Goal: Task Accomplishment & Management: Manage account settings

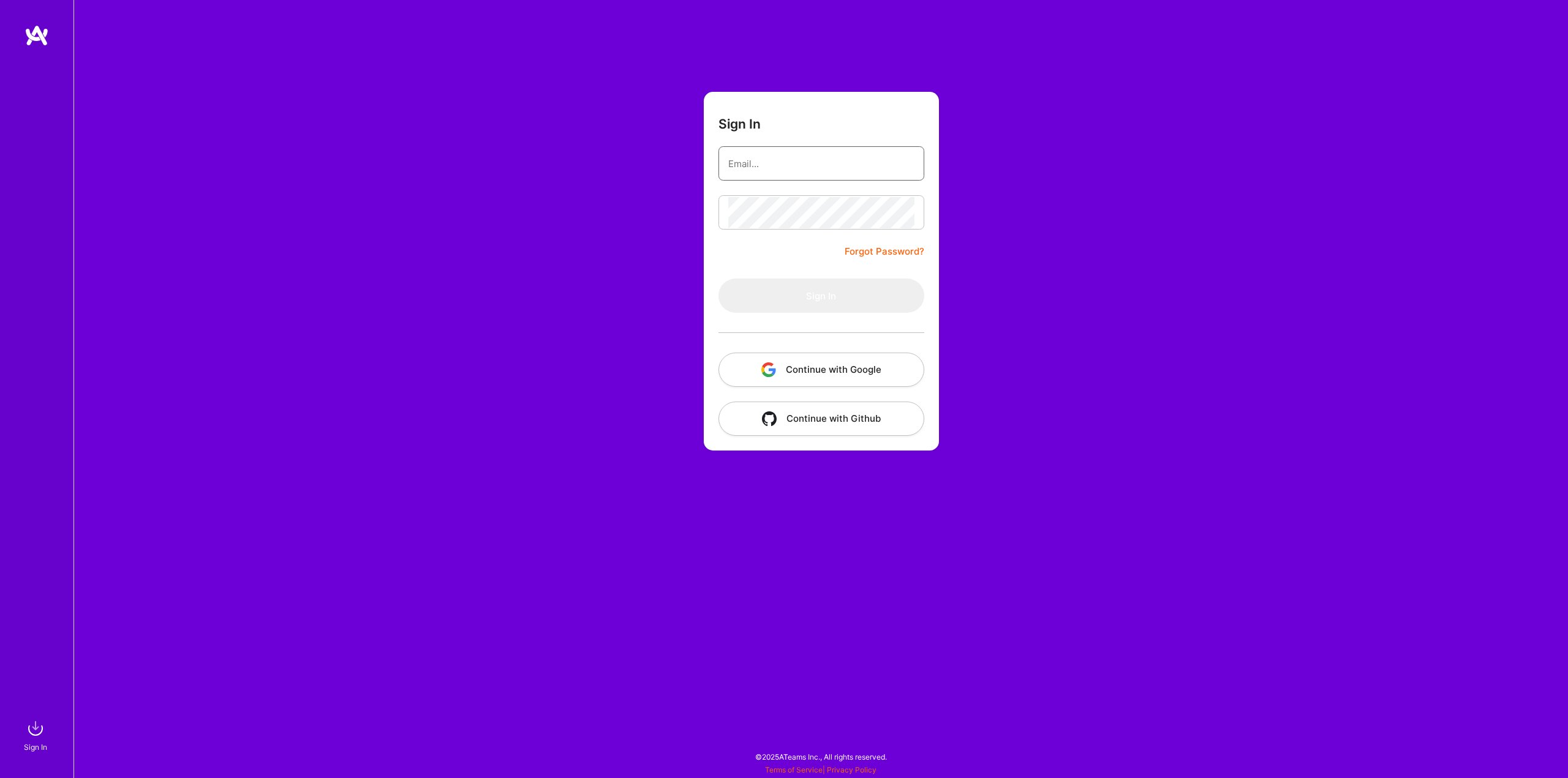
click at [838, 160] on input "email" at bounding box center [821, 164] width 186 height 32
type input "[EMAIL_ADDRESS][DOMAIN_NAME]"
click at [828, 289] on button "Sign In" at bounding box center [821, 295] width 206 height 34
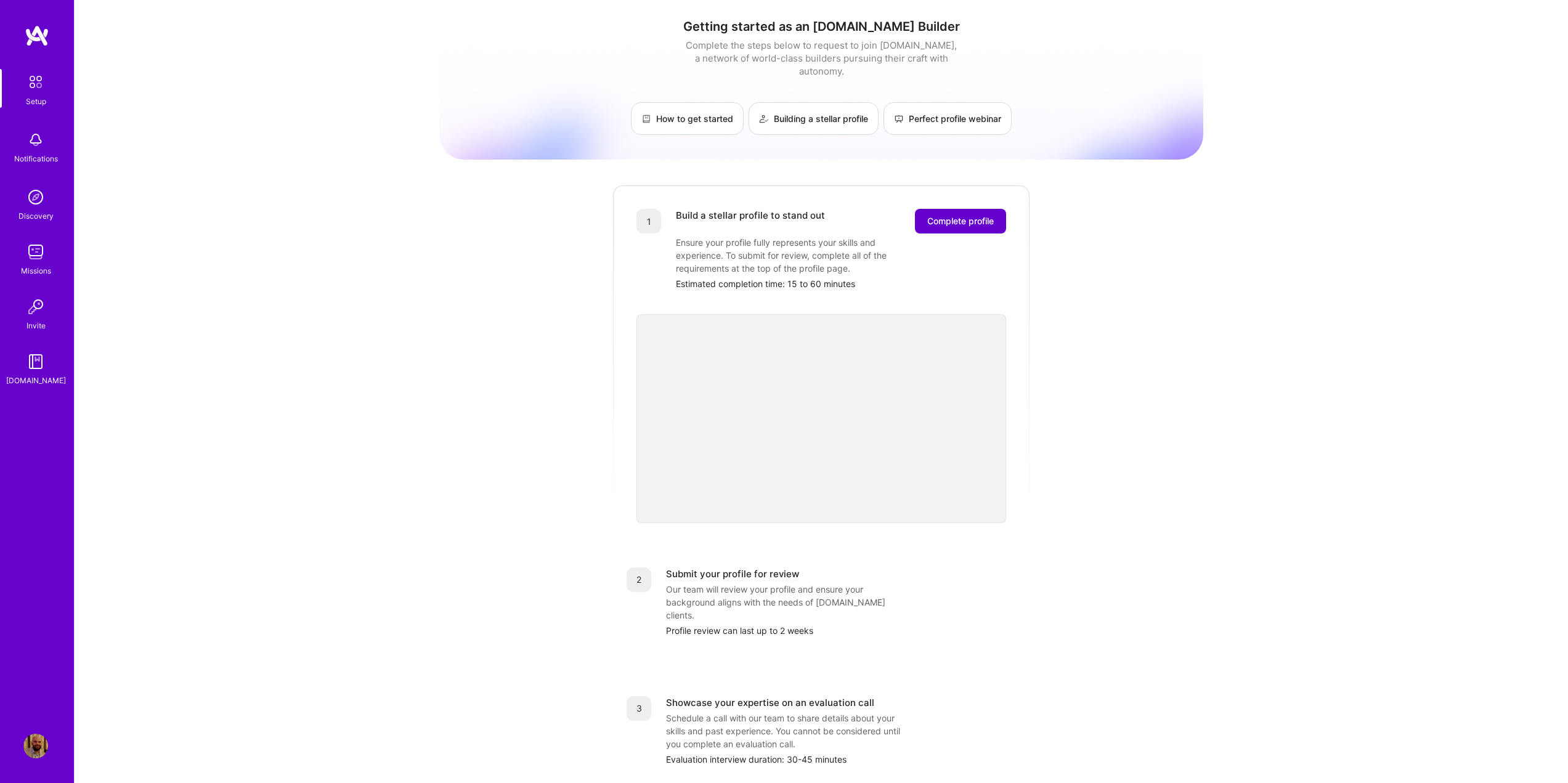
click at [955, 215] on span "Complete profile" at bounding box center [961, 221] width 67 height 13
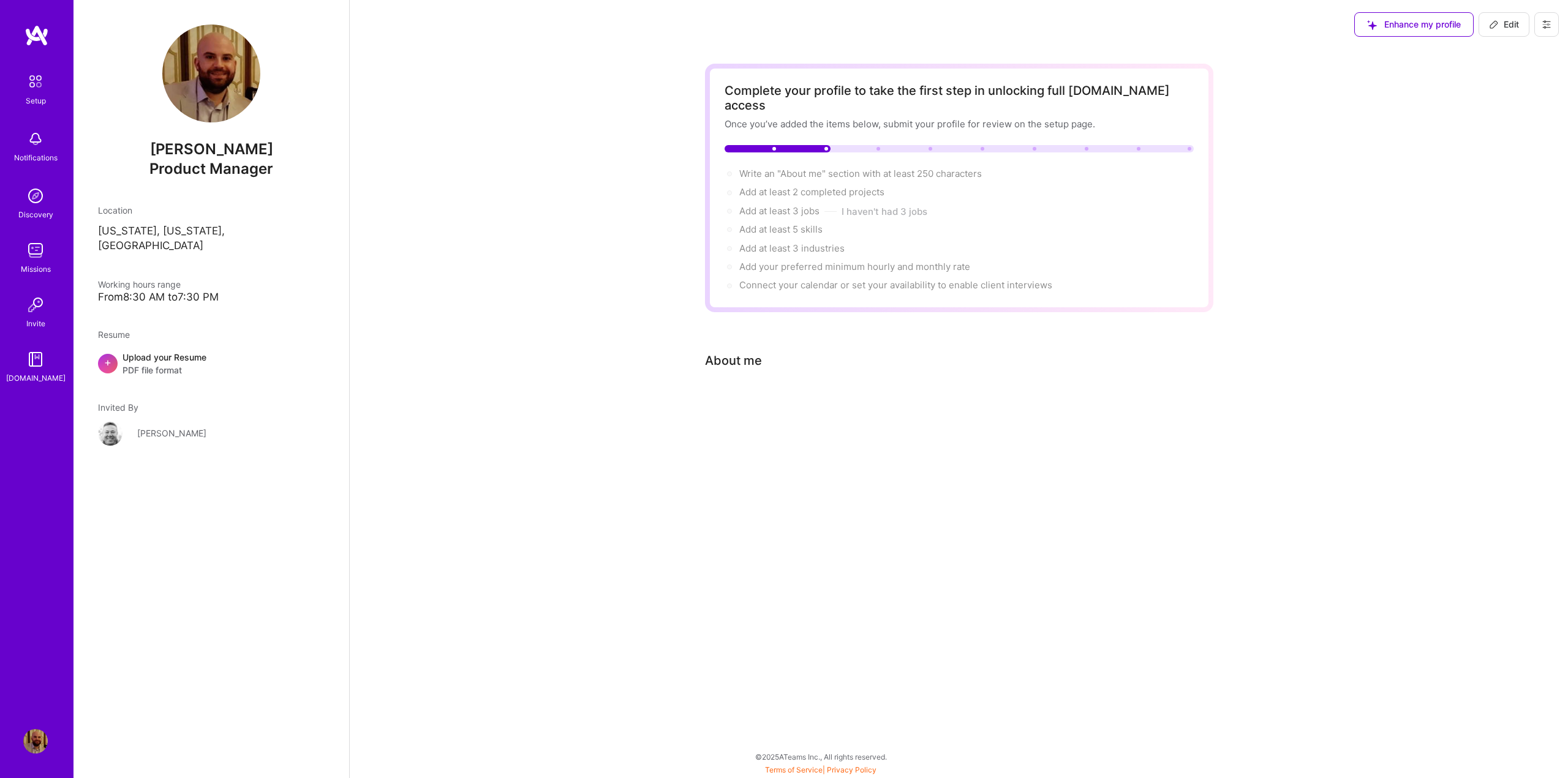
click at [735, 400] on div "Complete your profile to take the first step in unlocking full [DOMAIN_NAME] ac…" at bounding box center [959, 248] width 508 height 370
click at [737, 352] on div "About me" at bounding box center [734, 360] width 57 height 18
click at [165, 363] on span "PDF file format" at bounding box center [164, 370] width 84 height 13
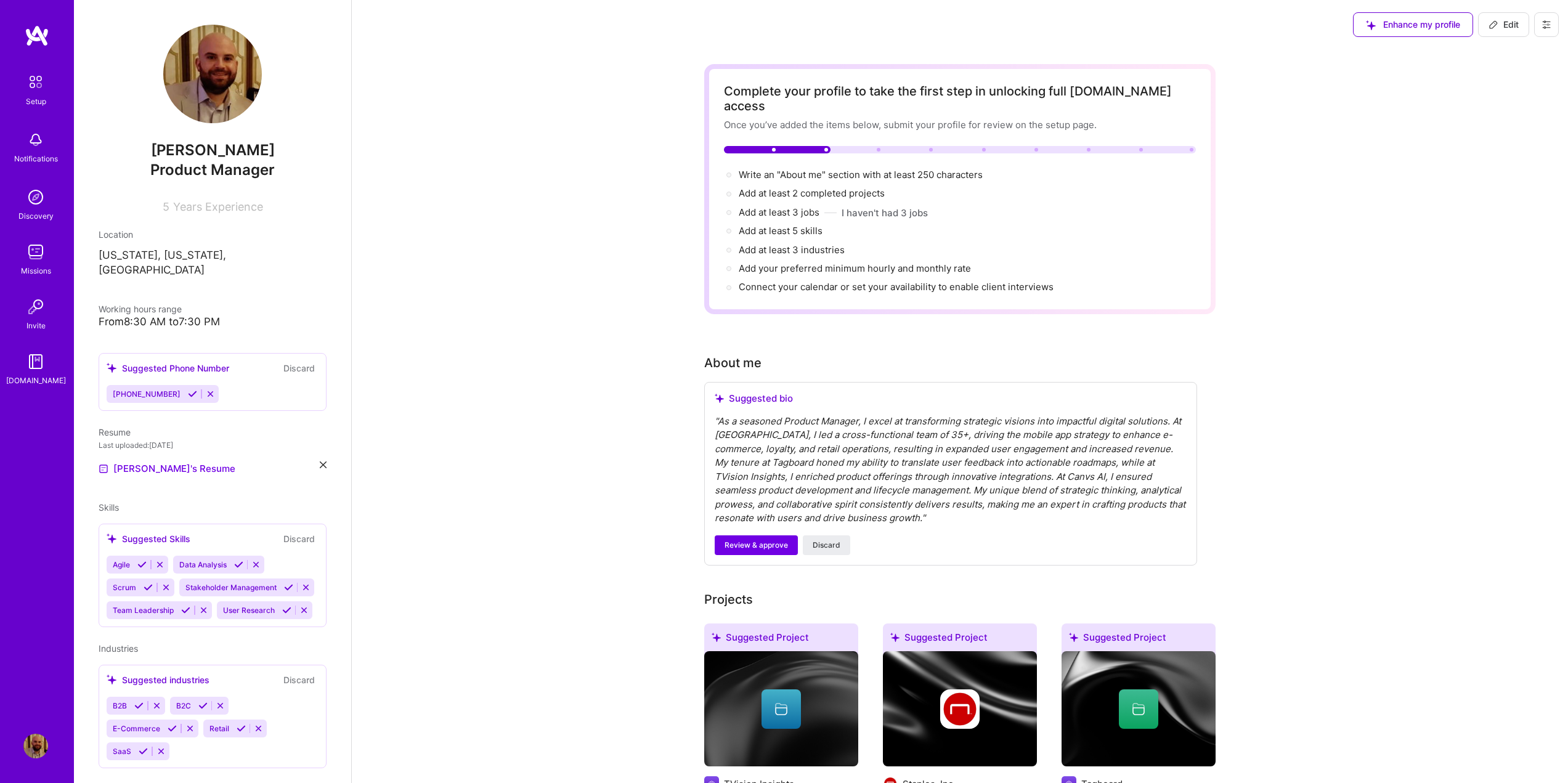
click at [906, 443] on div "" As a seasoned Product Manager, I excel at transforming strategic visions into…" at bounding box center [951, 470] width 472 height 111
click at [943, 436] on div "" As a seasoned Product Manager, I excel at transforming strategic visions into…" at bounding box center [951, 470] width 472 height 111
click at [749, 539] on span "Review & approve" at bounding box center [756, 545] width 63 height 11
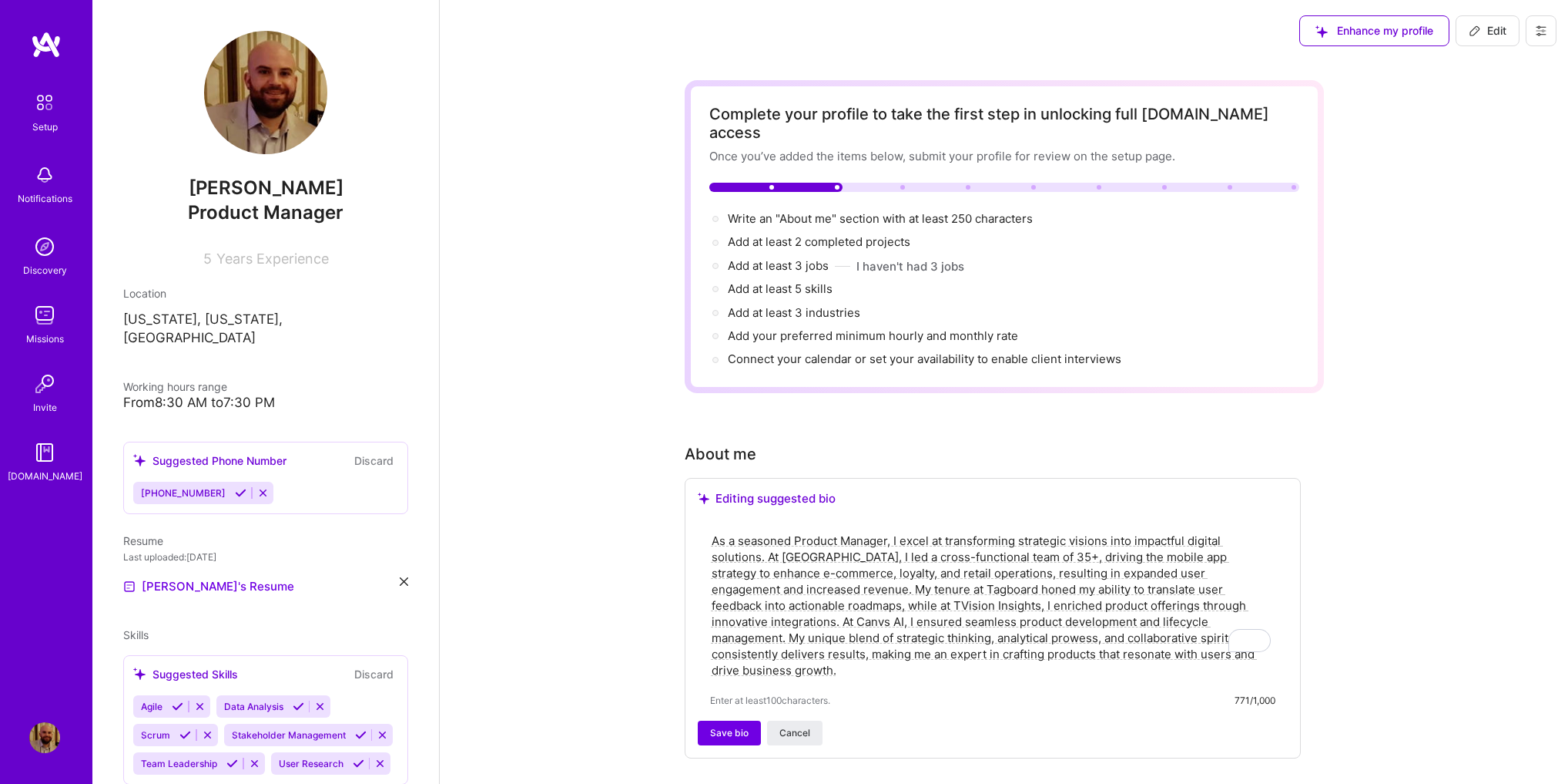
click at [1043, 531] on textarea "As a seasoned Product Manager, I excel at transforming strategic visions into i…" at bounding box center [993, 605] width 565 height 149
click at [743, 580] on textarea "As a seasoned Product Manager, I excel at transforming strategic visions into i…" at bounding box center [993, 605] width 565 height 149
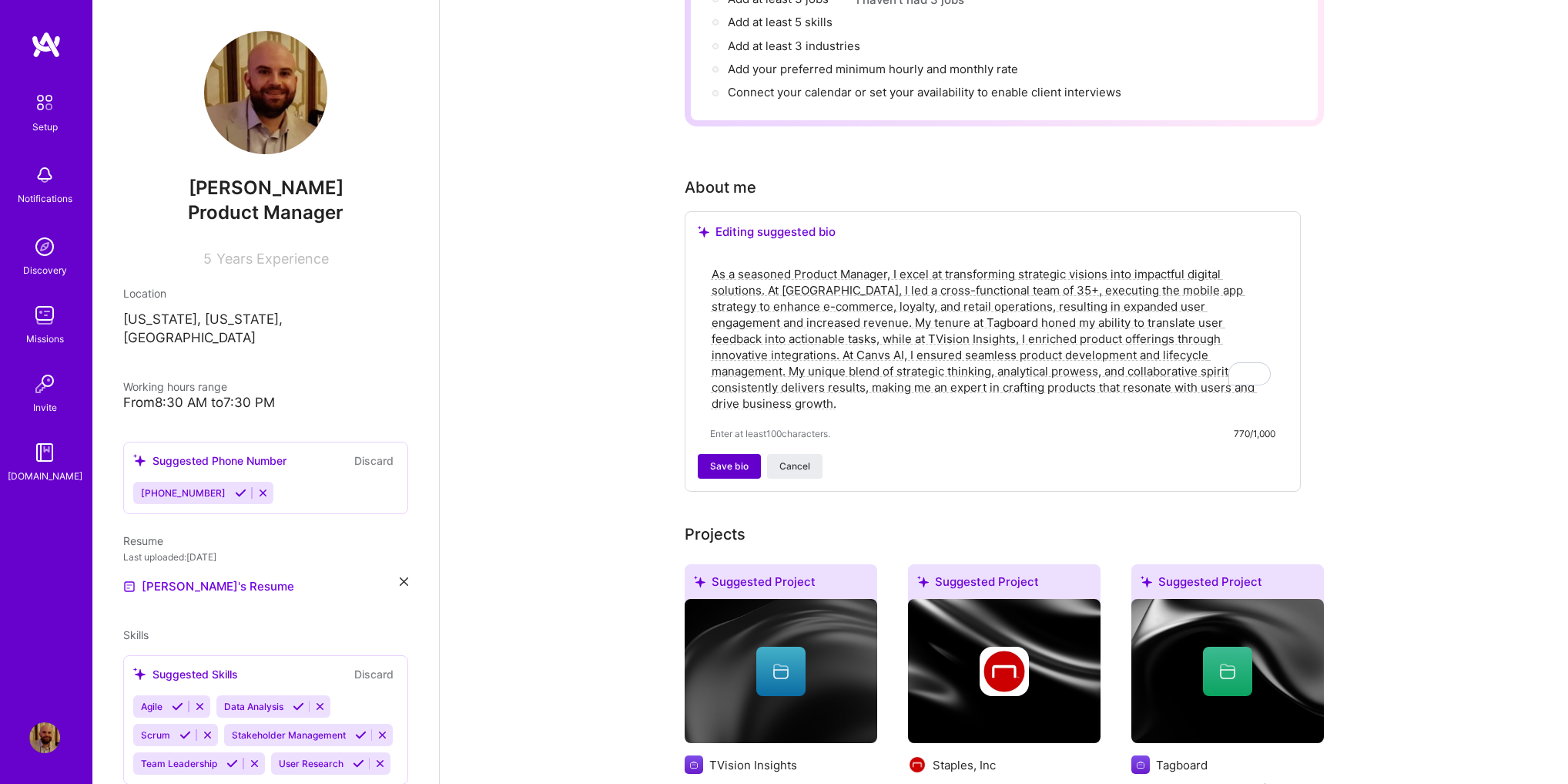
type textarea "As a seasoned Product Manager, I excel at transforming strategic visions into i…"
click at [715, 459] on span "Save bio" at bounding box center [729, 466] width 39 height 14
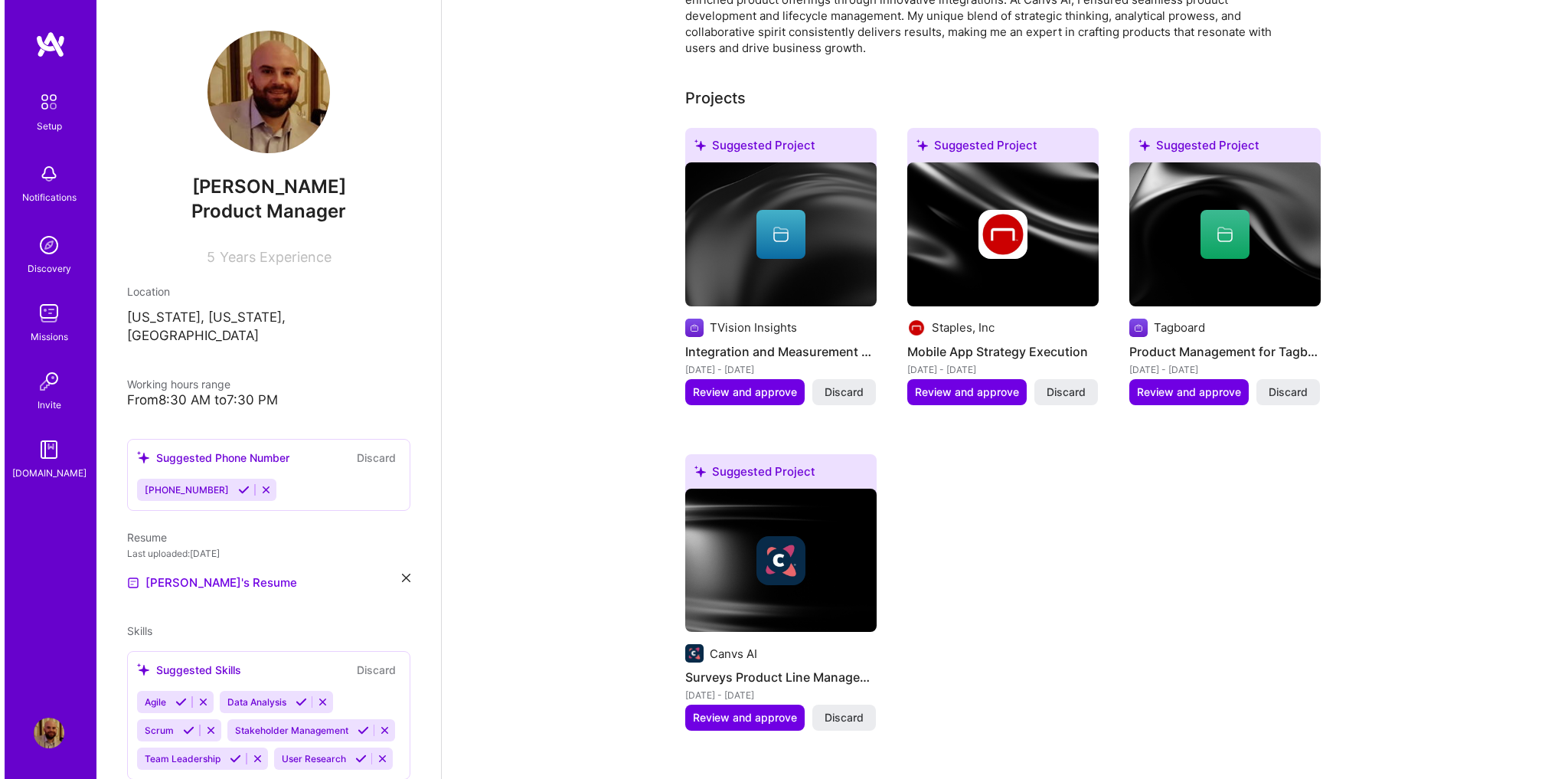
scroll to position [797, 0]
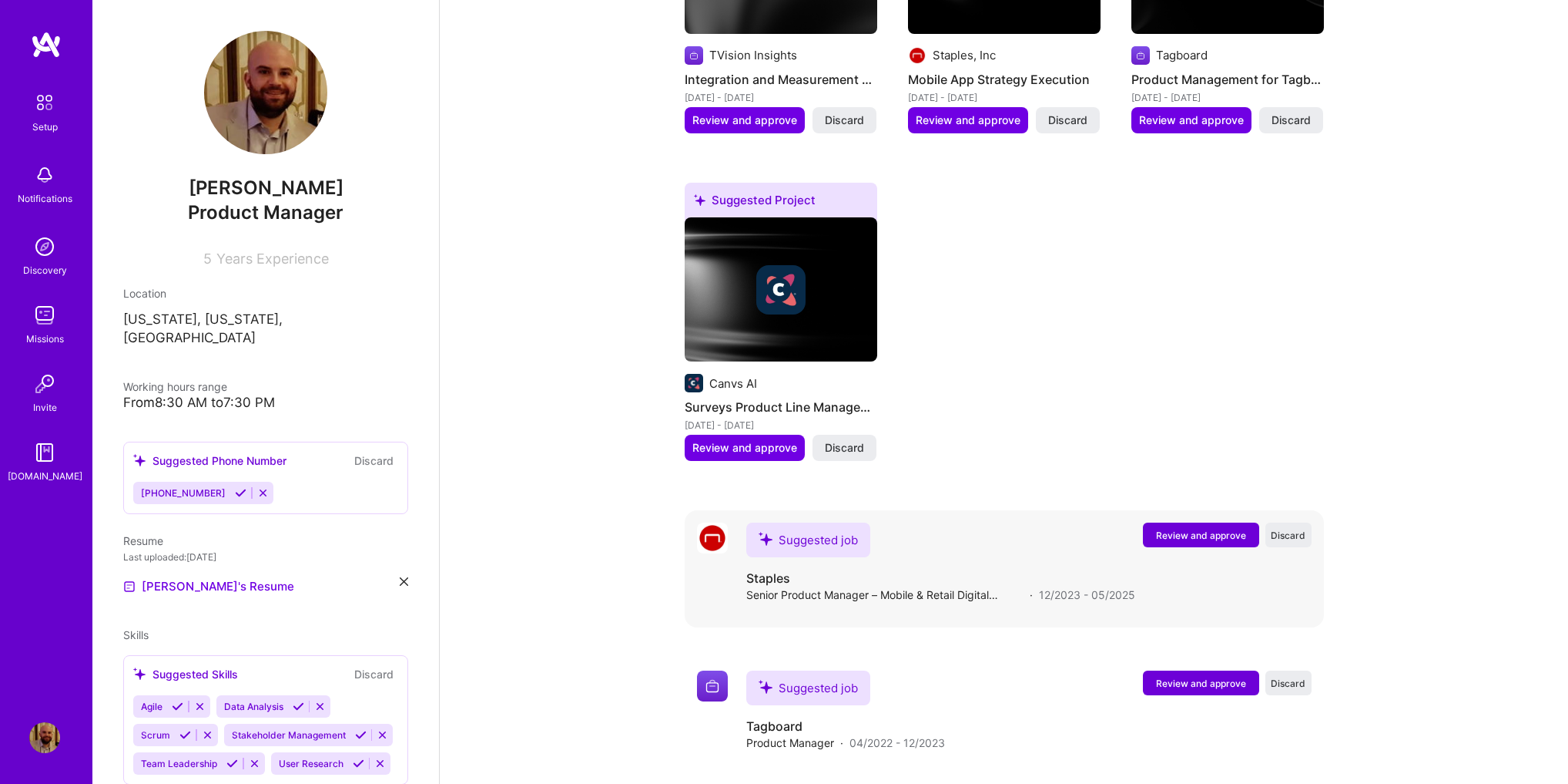
click at [1217, 529] on span "Review and approve" at bounding box center [1200, 535] width 90 height 13
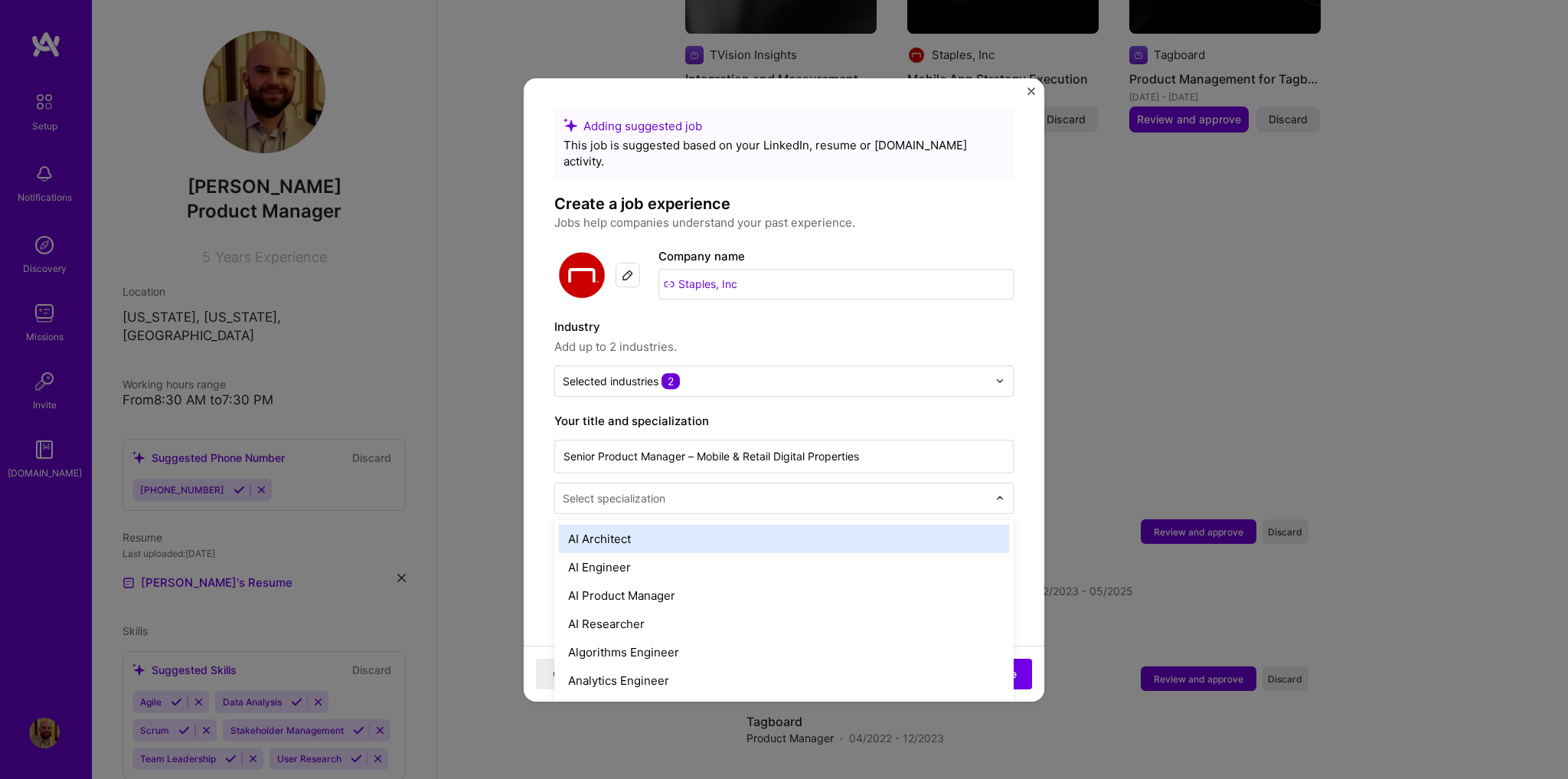
click at [909, 491] on div "Select specialization" at bounding box center [775, 498] width 440 height 30
type input "produc"
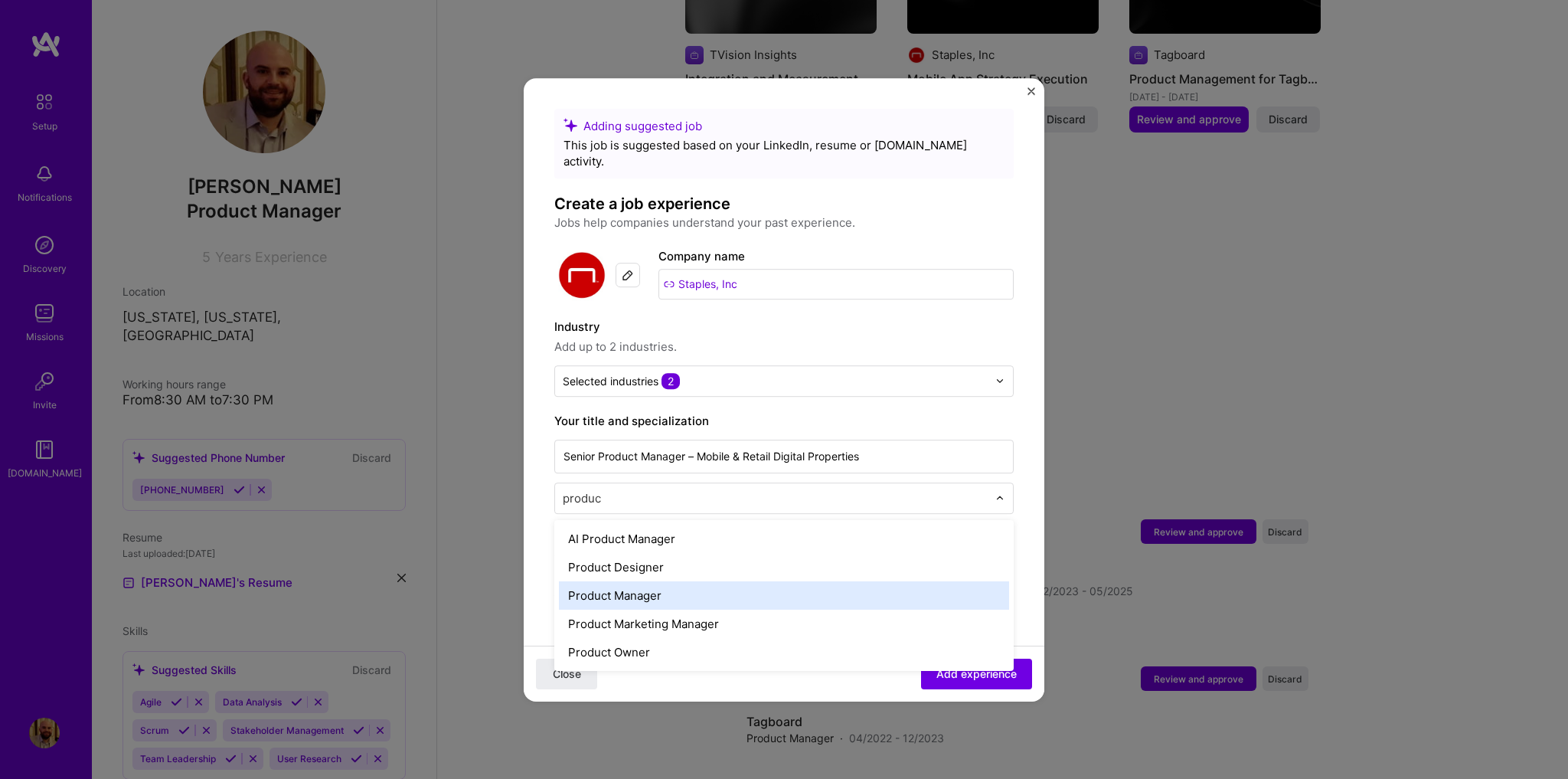
click at [659, 581] on div "Product Manager" at bounding box center [784, 595] width 451 height 29
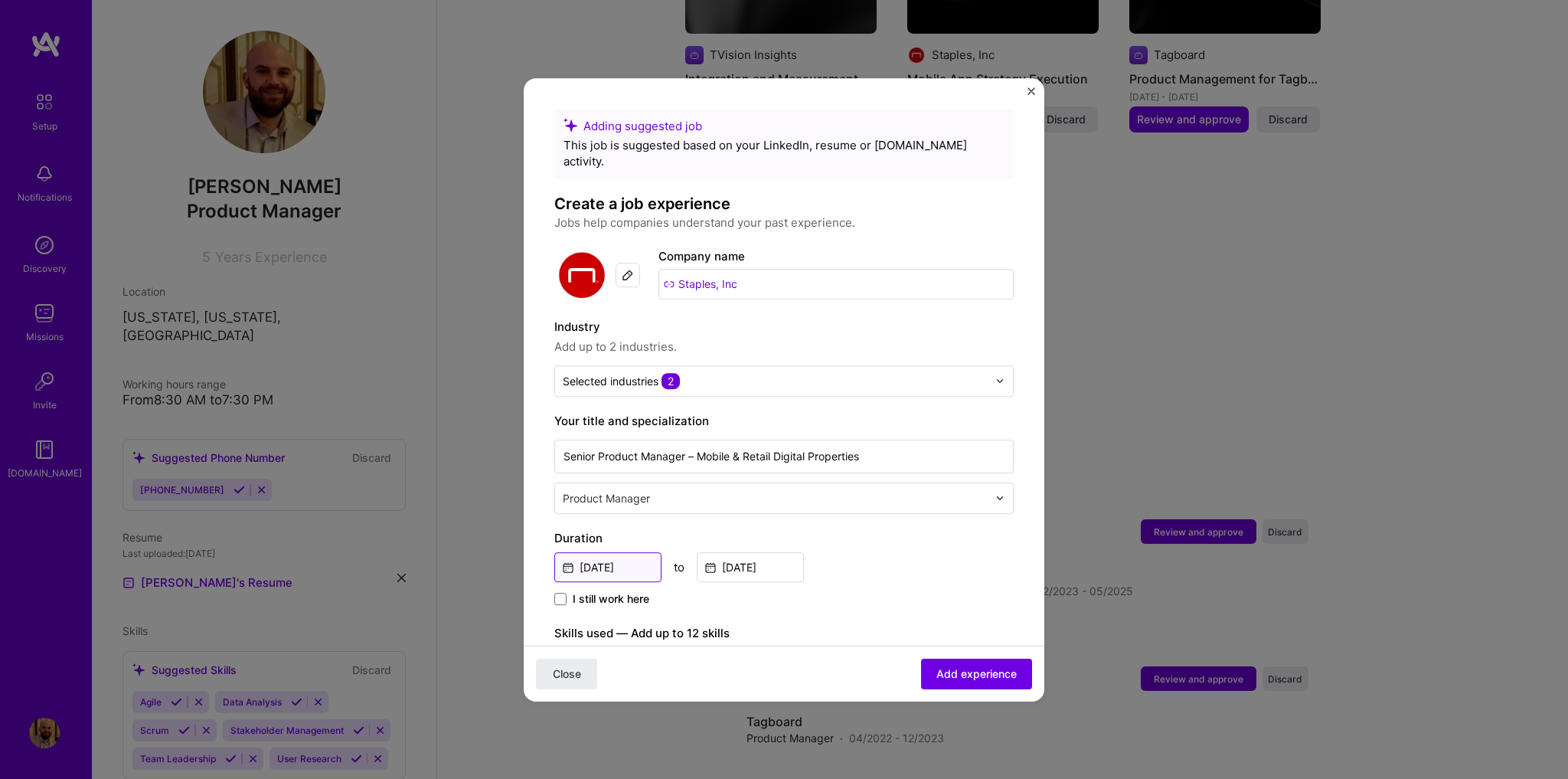
click at [638, 552] on input "[DATE]" at bounding box center [607, 567] width 107 height 30
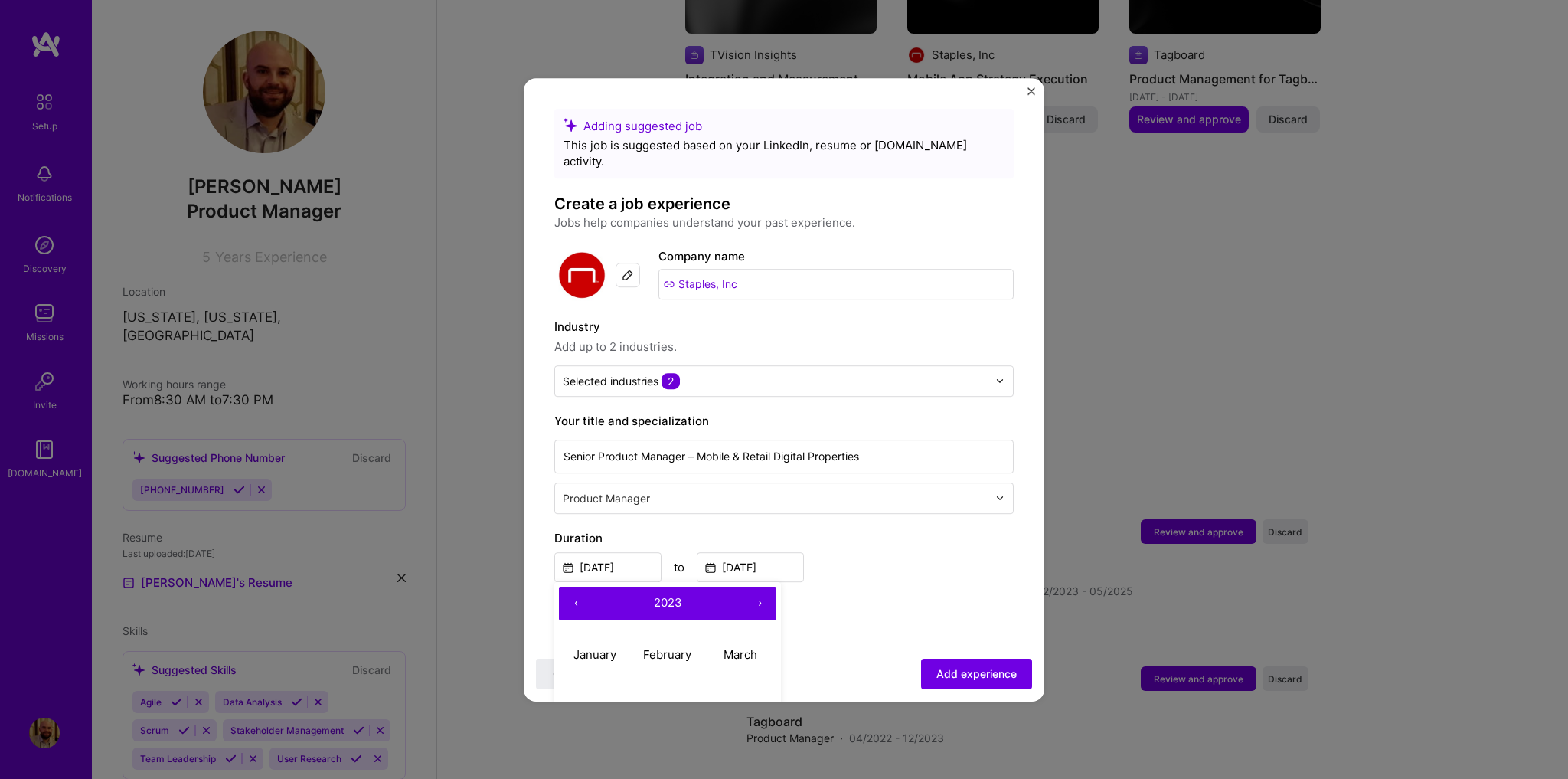
click at [679, 587] on button "2023" at bounding box center [668, 603] width 150 height 34
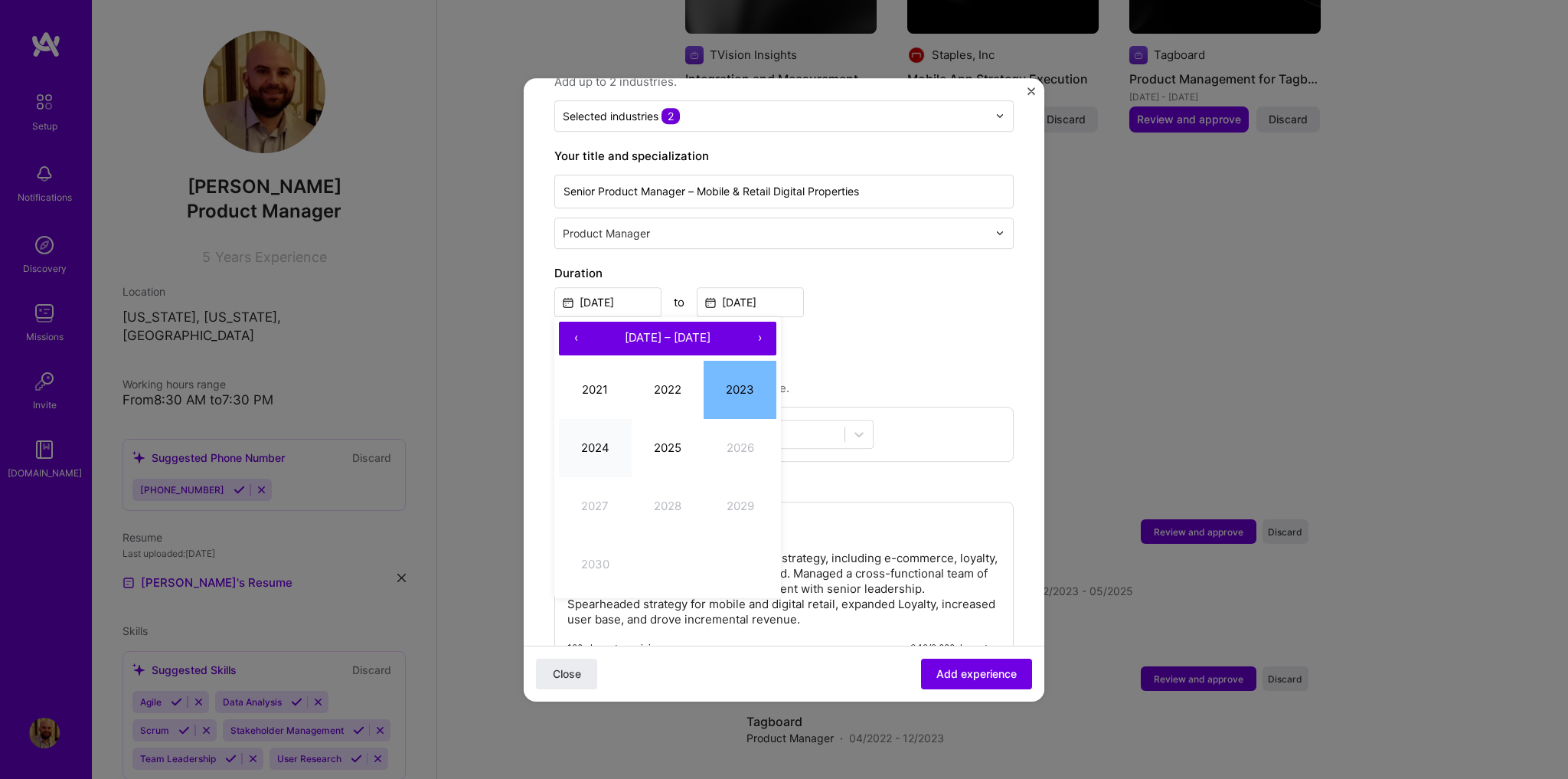
click at [591, 422] on button "2024" at bounding box center [596, 448] width 73 height 58
click at [606, 379] on button "January" at bounding box center [596, 390] width 73 height 58
type input "[DATE]"
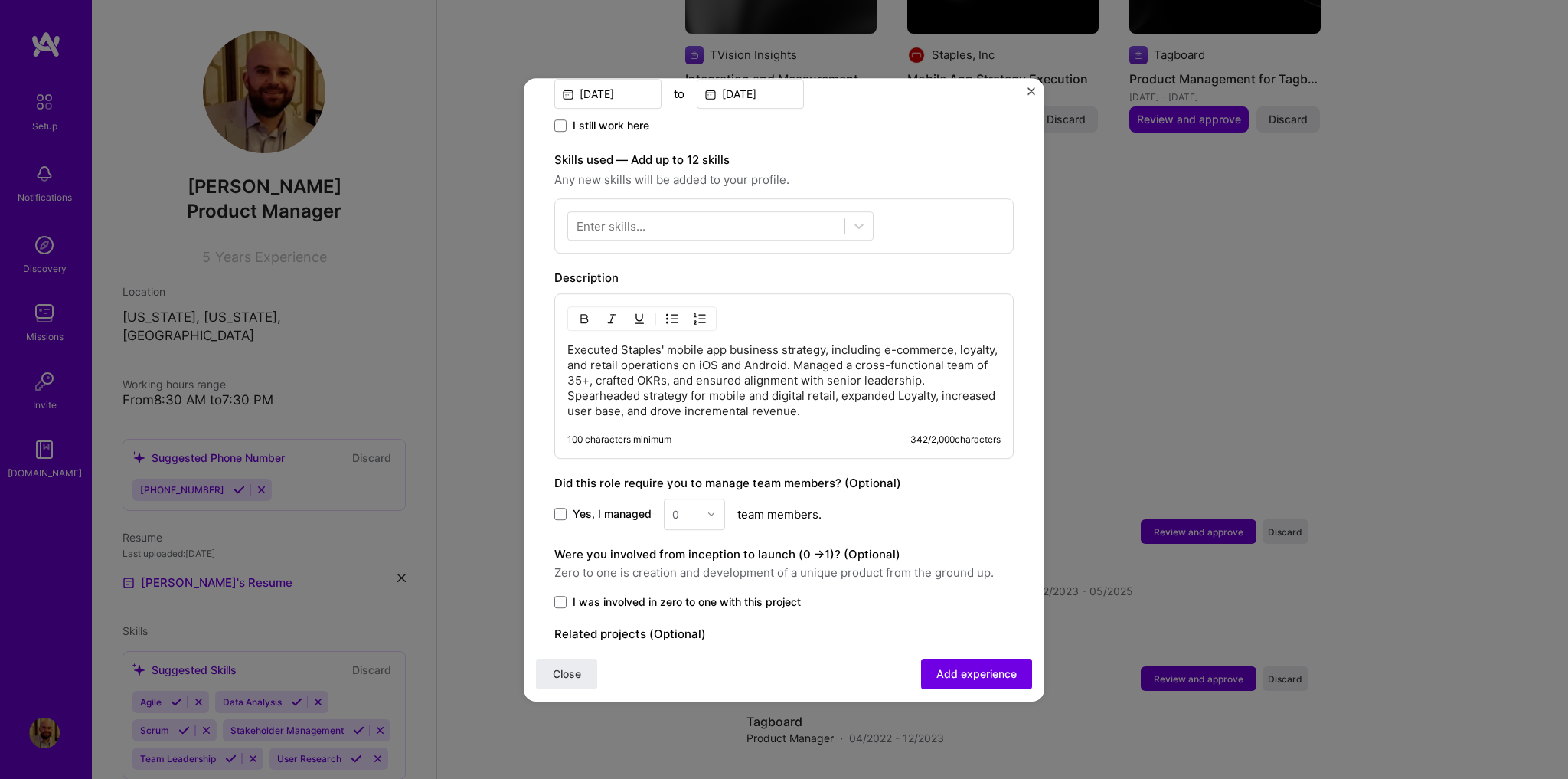
scroll to position [531, 0]
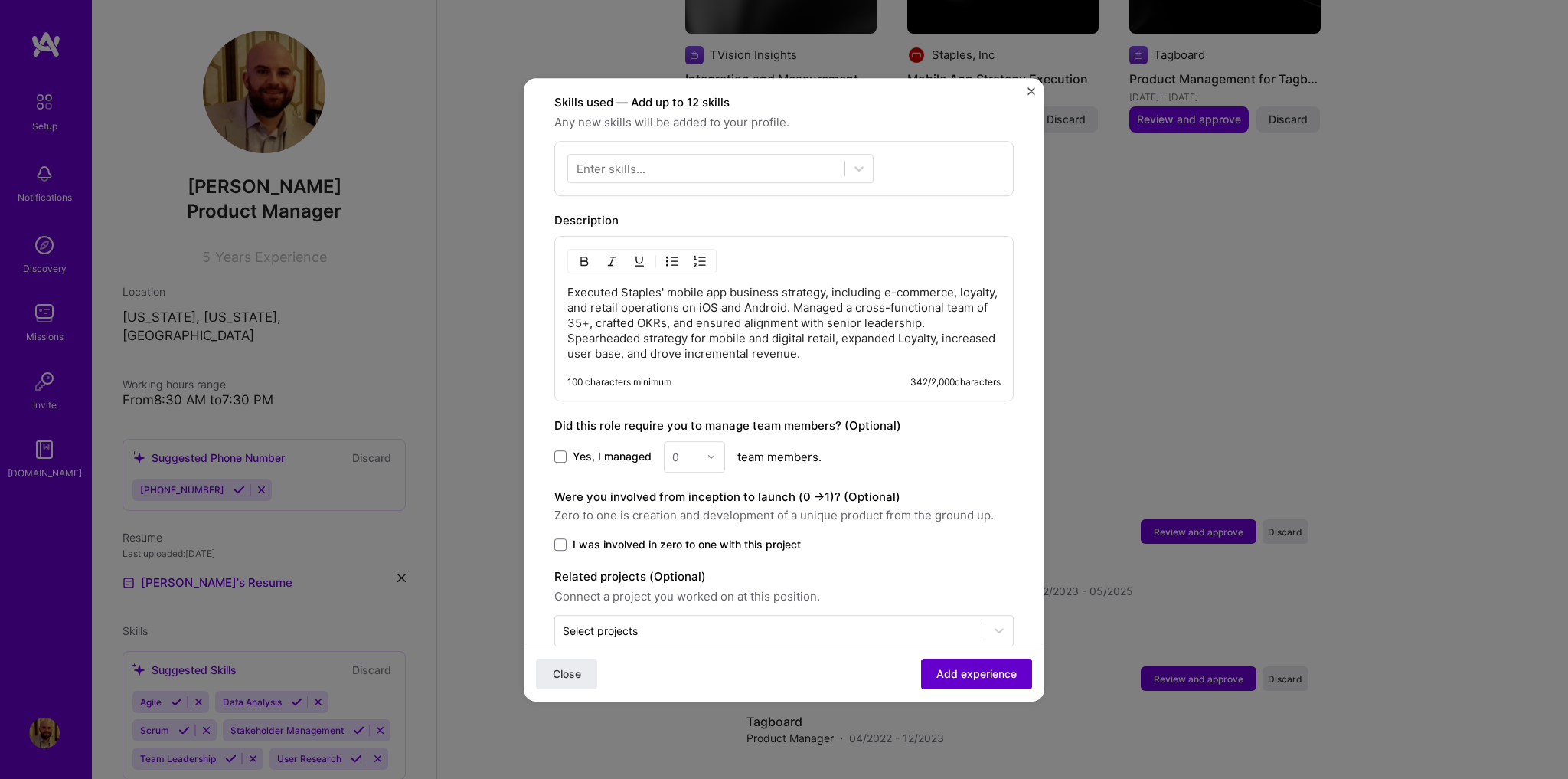
click at [971, 666] on span "Add experience" at bounding box center [977, 673] width 81 height 16
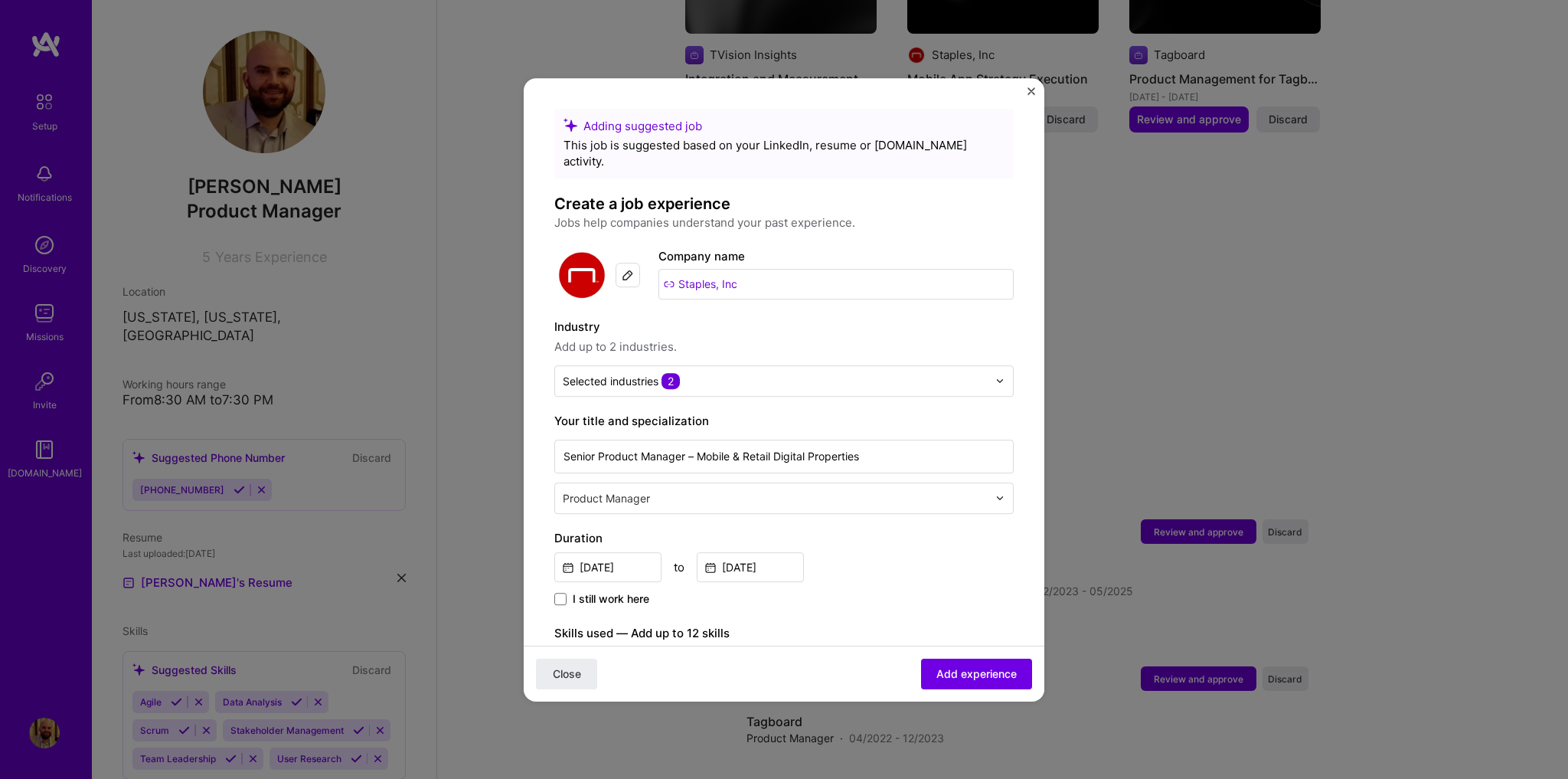
scroll to position [265, 0]
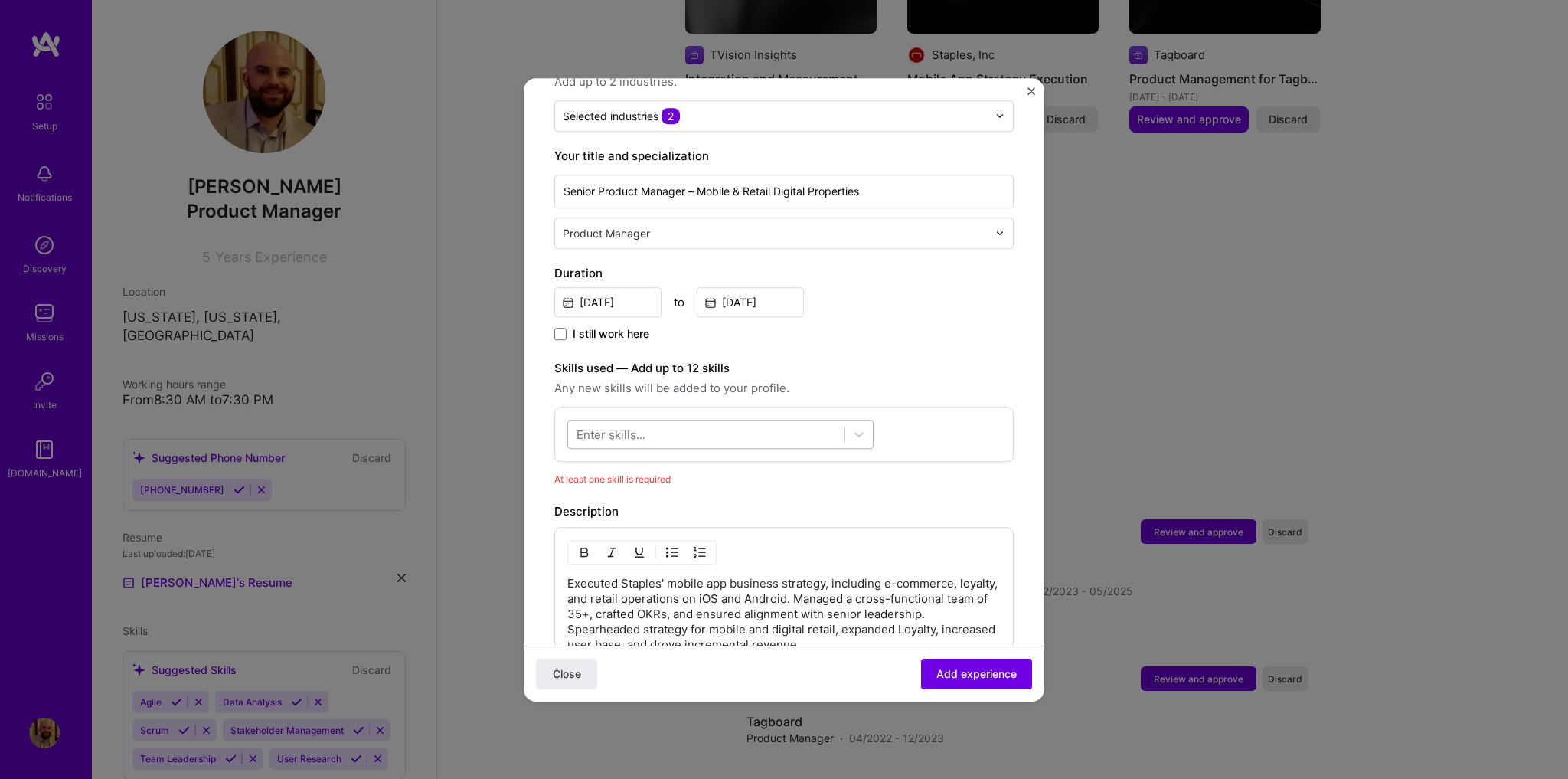
click at [843, 421] on div at bounding box center [706, 434] width 276 height 26
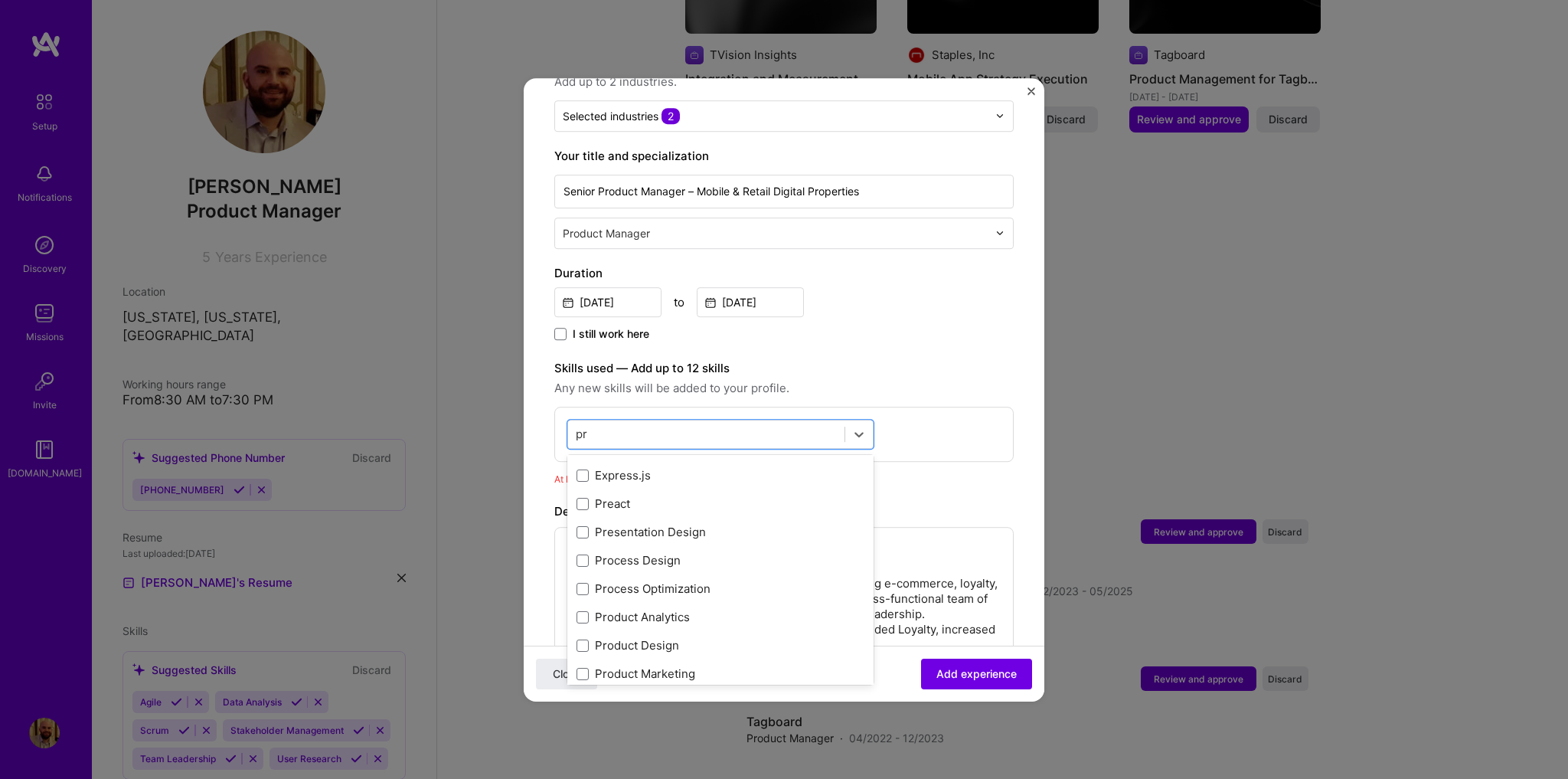
scroll to position [0, 0]
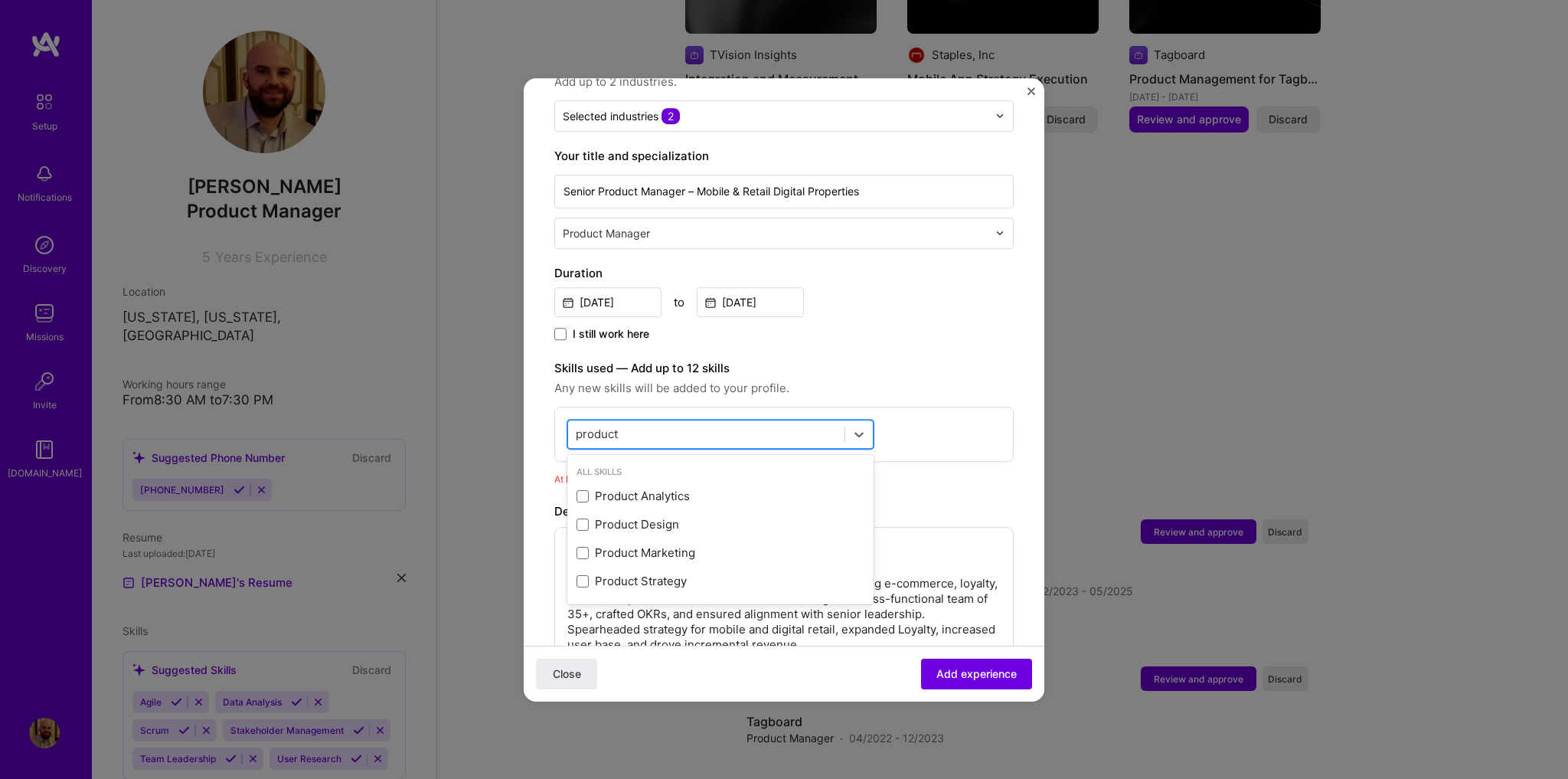
click at [670, 421] on div "product product" at bounding box center [706, 434] width 276 height 26
type input "p"
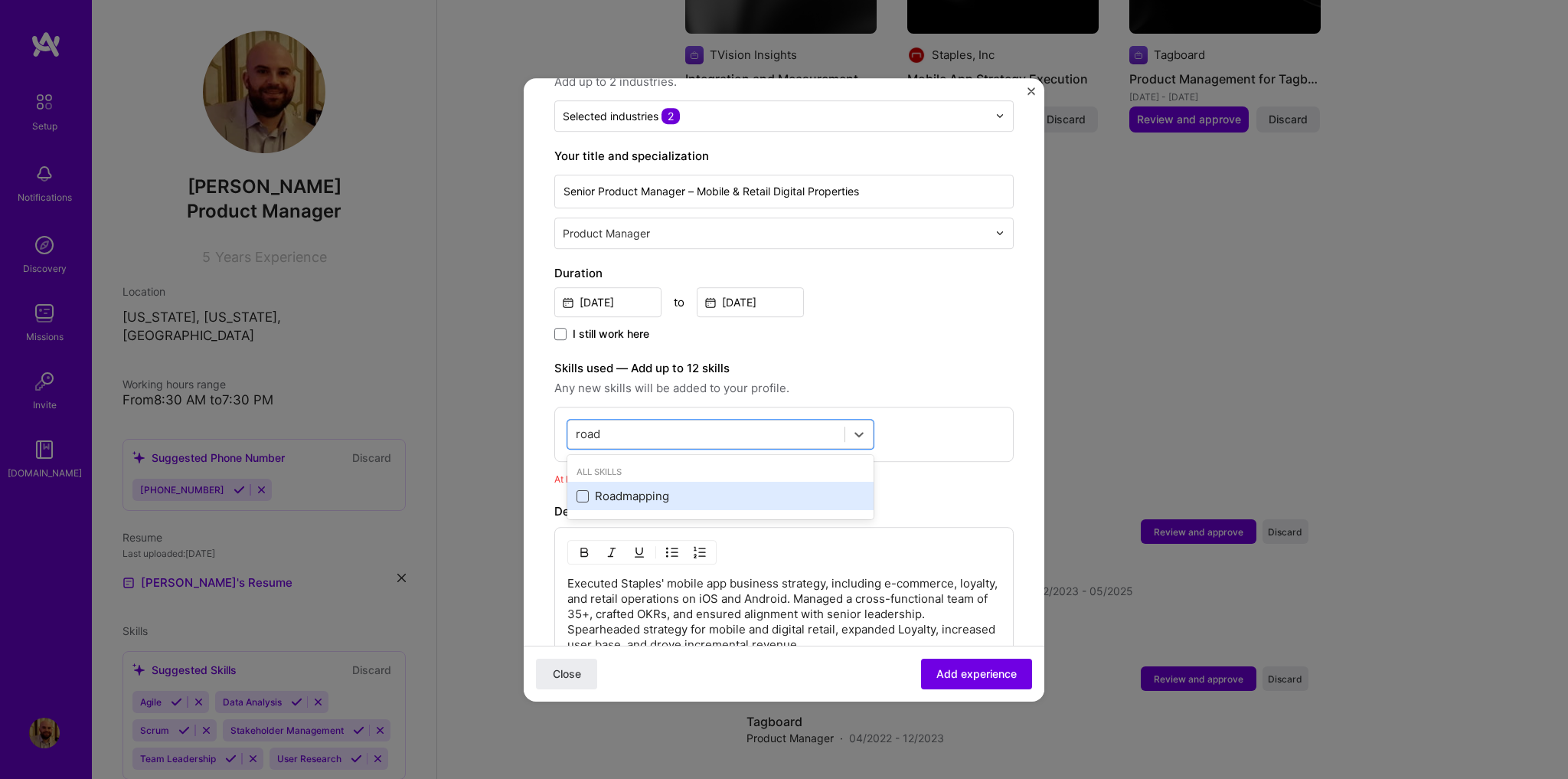
click at [583, 490] on span at bounding box center [583, 496] width 12 height 12
click at [0, 0] on input "checkbox" at bounding box center [0, 0] width 0 height 0
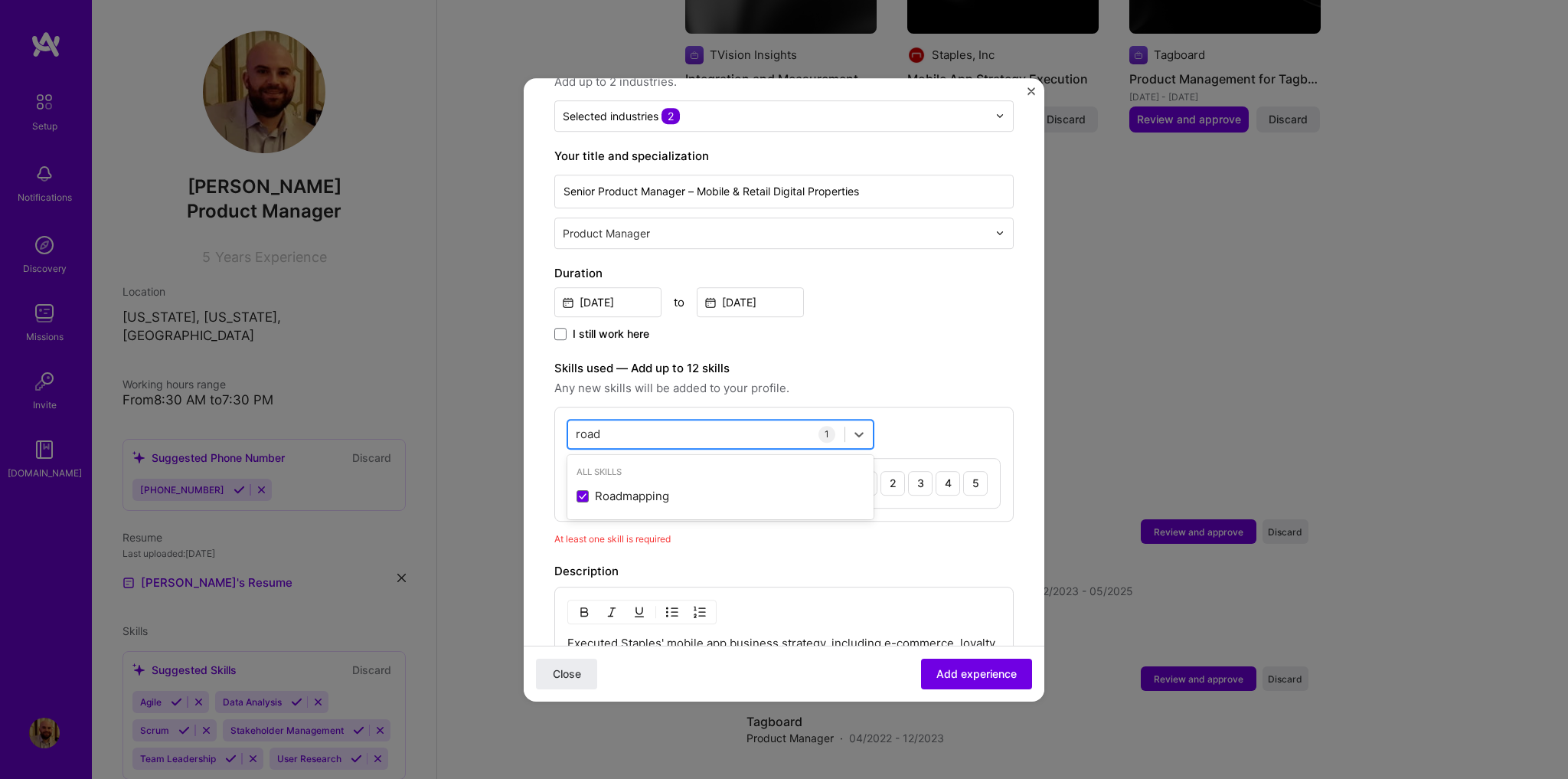
click at [693, 421] on div "[GEOGRAPHIC_DATA]" at bounding box center [706, 434] width 276 height 26
drag, startPoint x: 664, startPoint y: 409, endPoint x: 574, endPoint y: 416, distance: 90.3
click at [574, 421] on div "[GEOGRAPHIC_DATA]" at bounding box center [706, 434] width 276 height 26
click at [588, 426] on input "road" at bounding box center [589, 434] width 26 height 16
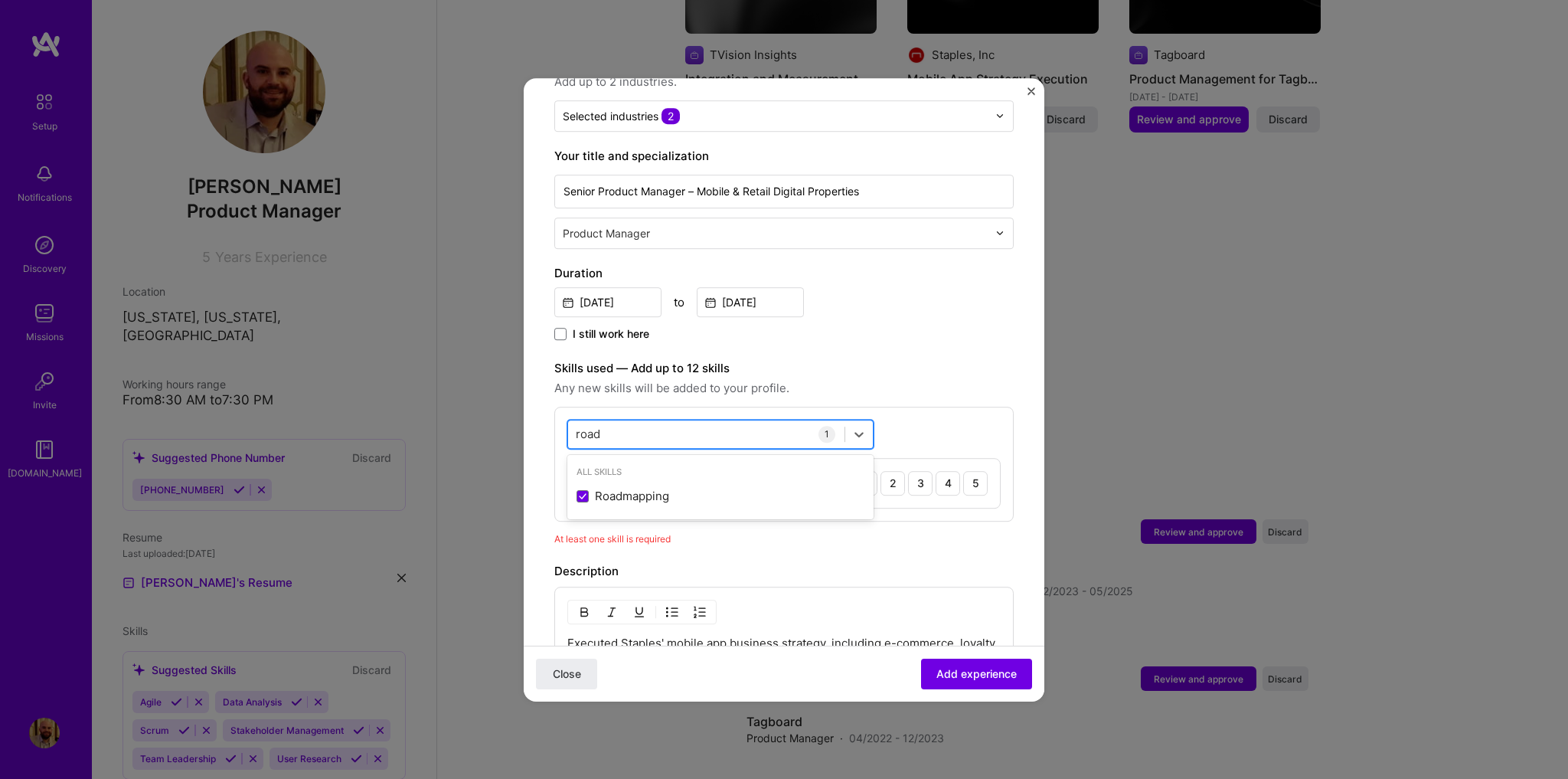
click at [588, 426] on input "road" at bounding box center [589, 434] width 26 height 16
click at [578, 490] on span at bounding box center [583, 496] width 12 height 12
click at [0, 0] on input "checkbox" at bounding box center [0, 0] width 0 height 0
click at [604, 423] on div "agile agile" at bounding box center [706, 434] width 276 height 26
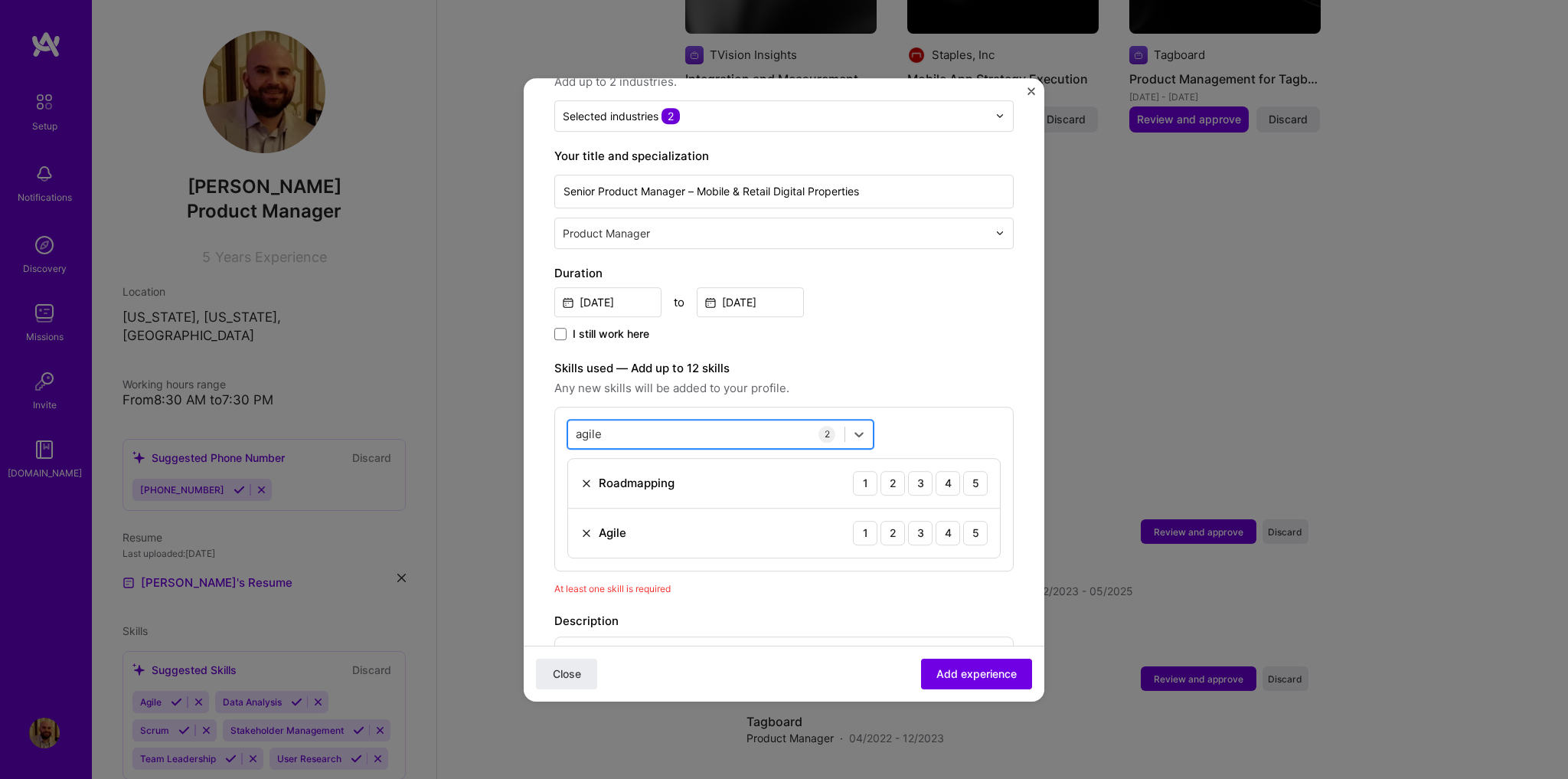
click at [604, 423] on div "agile agile" at bounding box center [706, 434] width 276 height 26
click at [595, 426] on input "agile" at bounding box center [589, 434] width 27 height 16
type input "S"
click at [891, 415] on div "option Agile, selected. option Design Sprint focused, 0 of 2. 378 results avail…" at bounding box center [784, 488] width 460 height 165
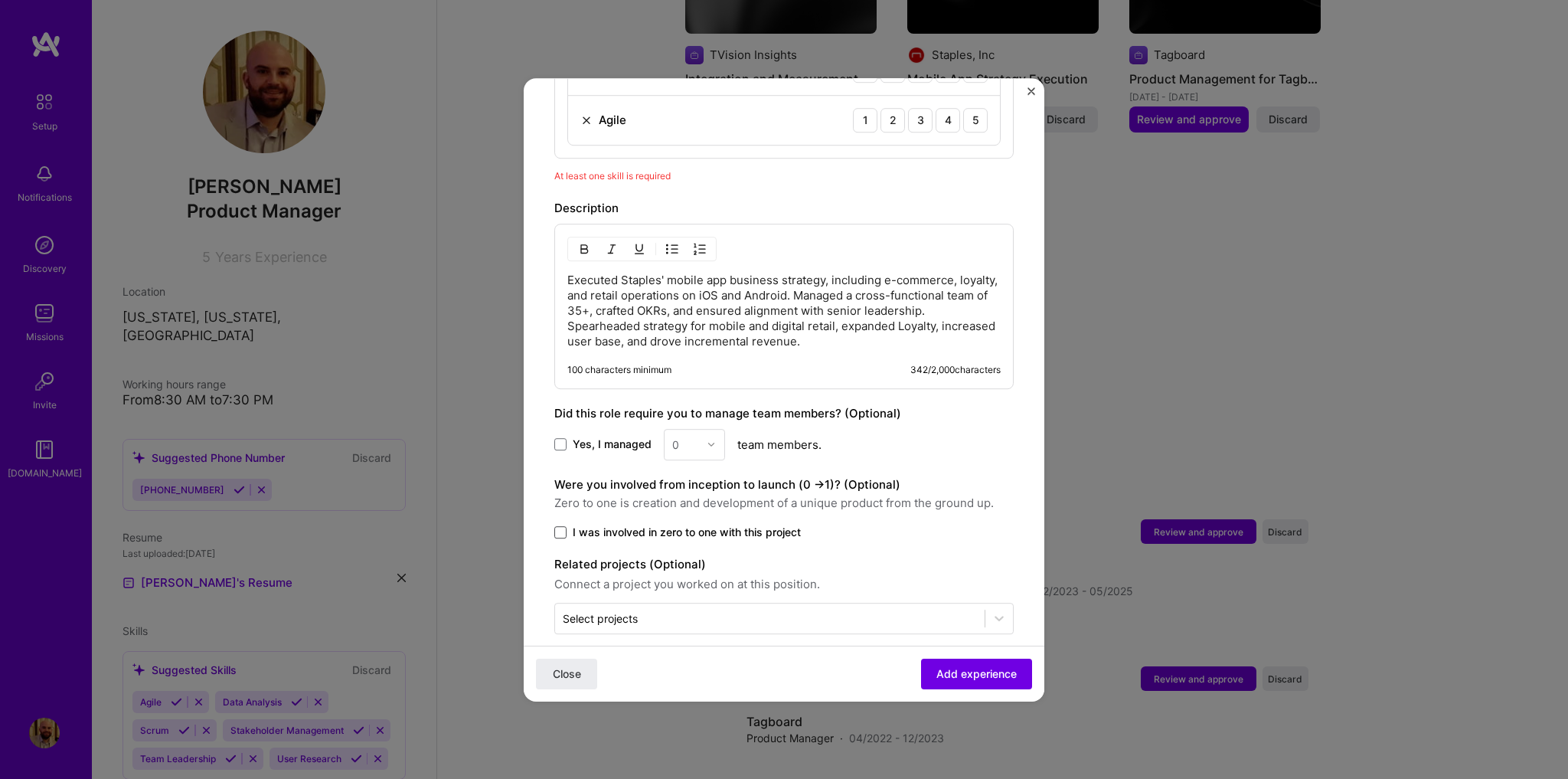
click at [563, 526] on span at bounding box center [560, 531] width 12 height 12
click at [0, 0] on input "I was involved in zero to one with this project" at bounding box center [0, 0] width 0 height 0
click at [937, 670] on span "Add experience" at bounding box center [977, 673] width 81 height 16
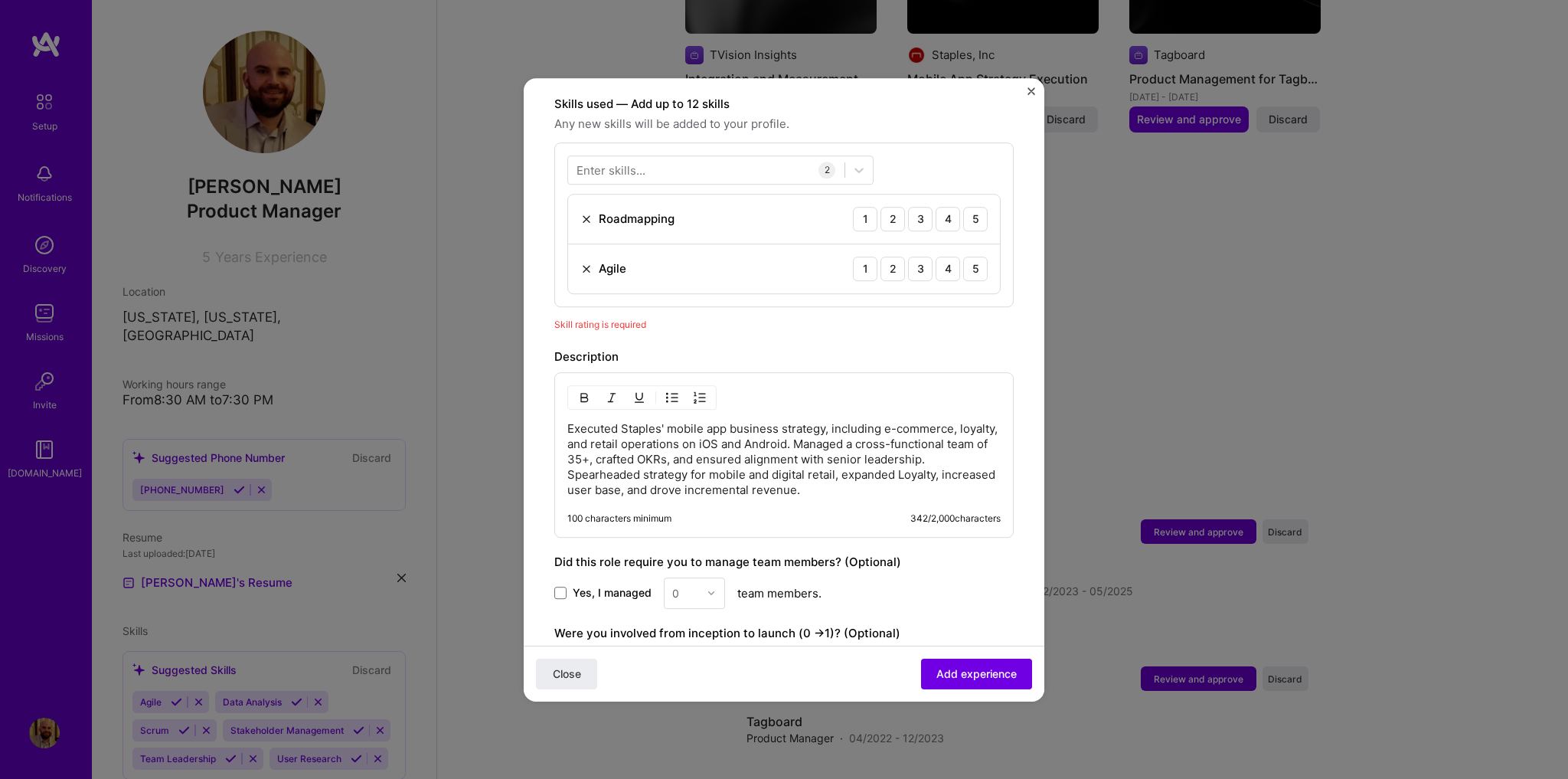
scroll to position [263, 0]
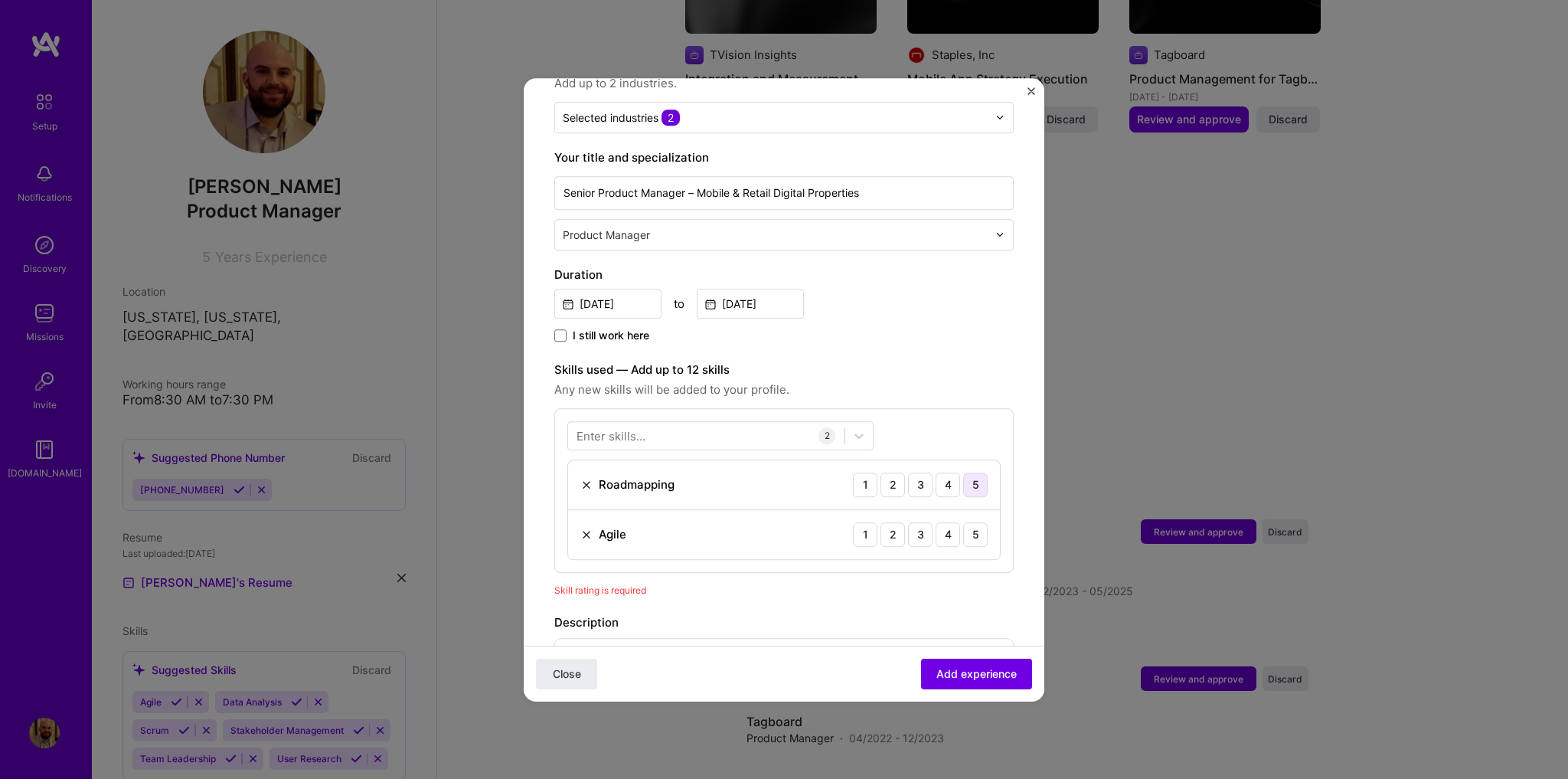
click at [966, 472] on div "5" at bounding box center [975, 484] width 25 height 25
click at [963, 523] on div "5" at bounding box center [975, 534] width 25 height 25
click at [969, 669] on span "Add experience" at bounding box center [977, 673] width 81 height 16
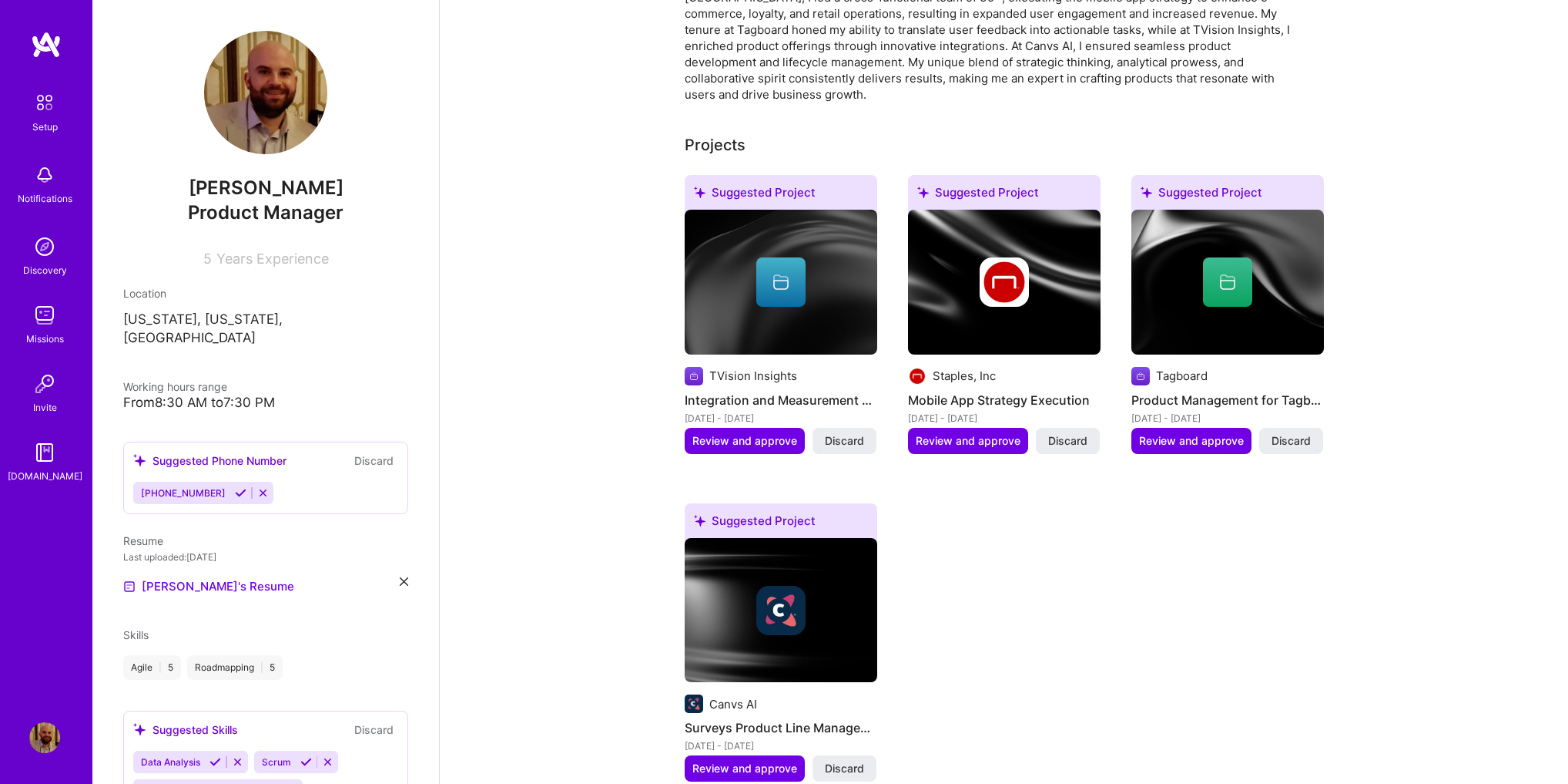
scroll to position [195, 0]
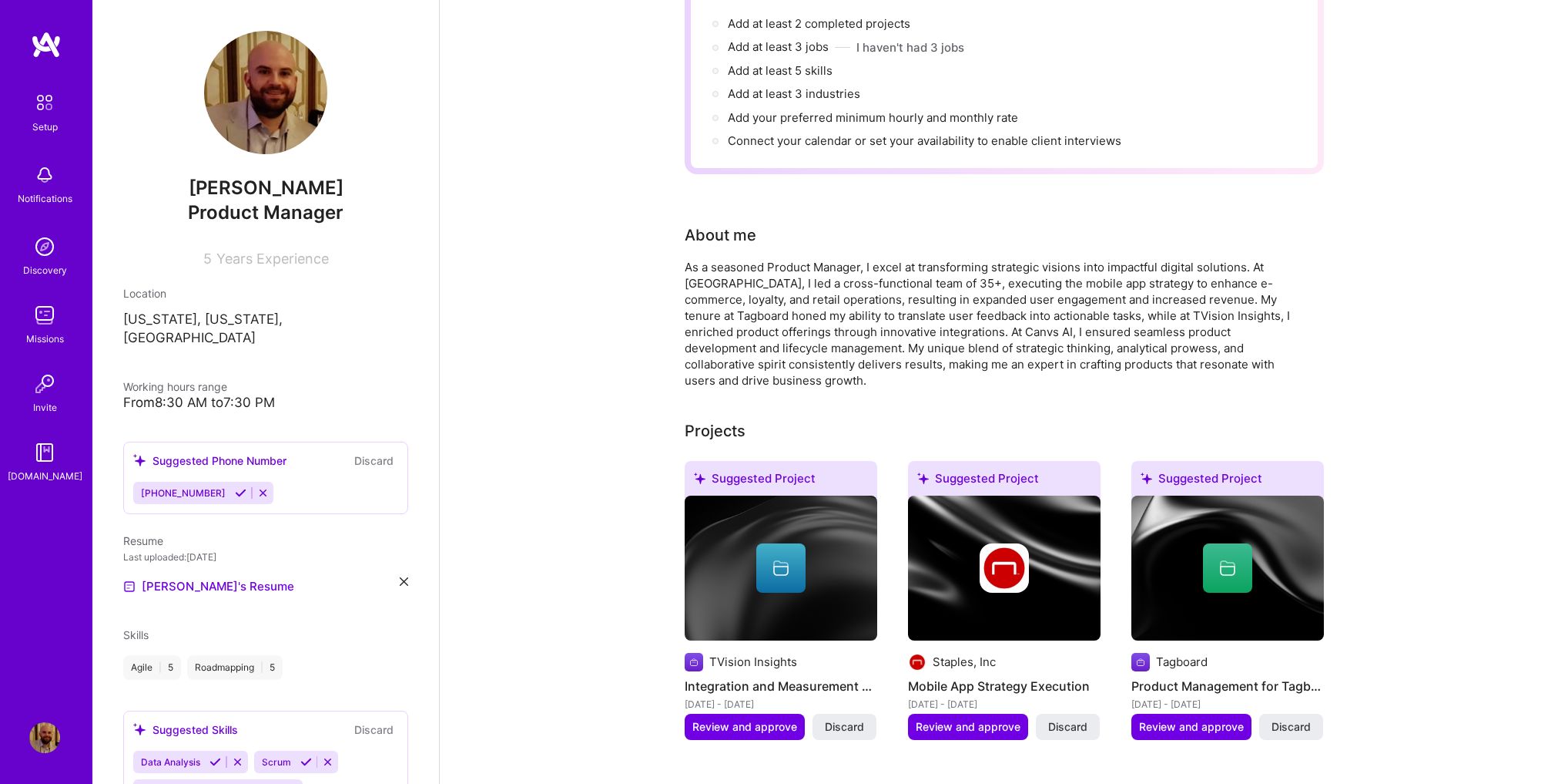
click at [235, 487] on icon at bounding box center [241, 493] width 12 height 12
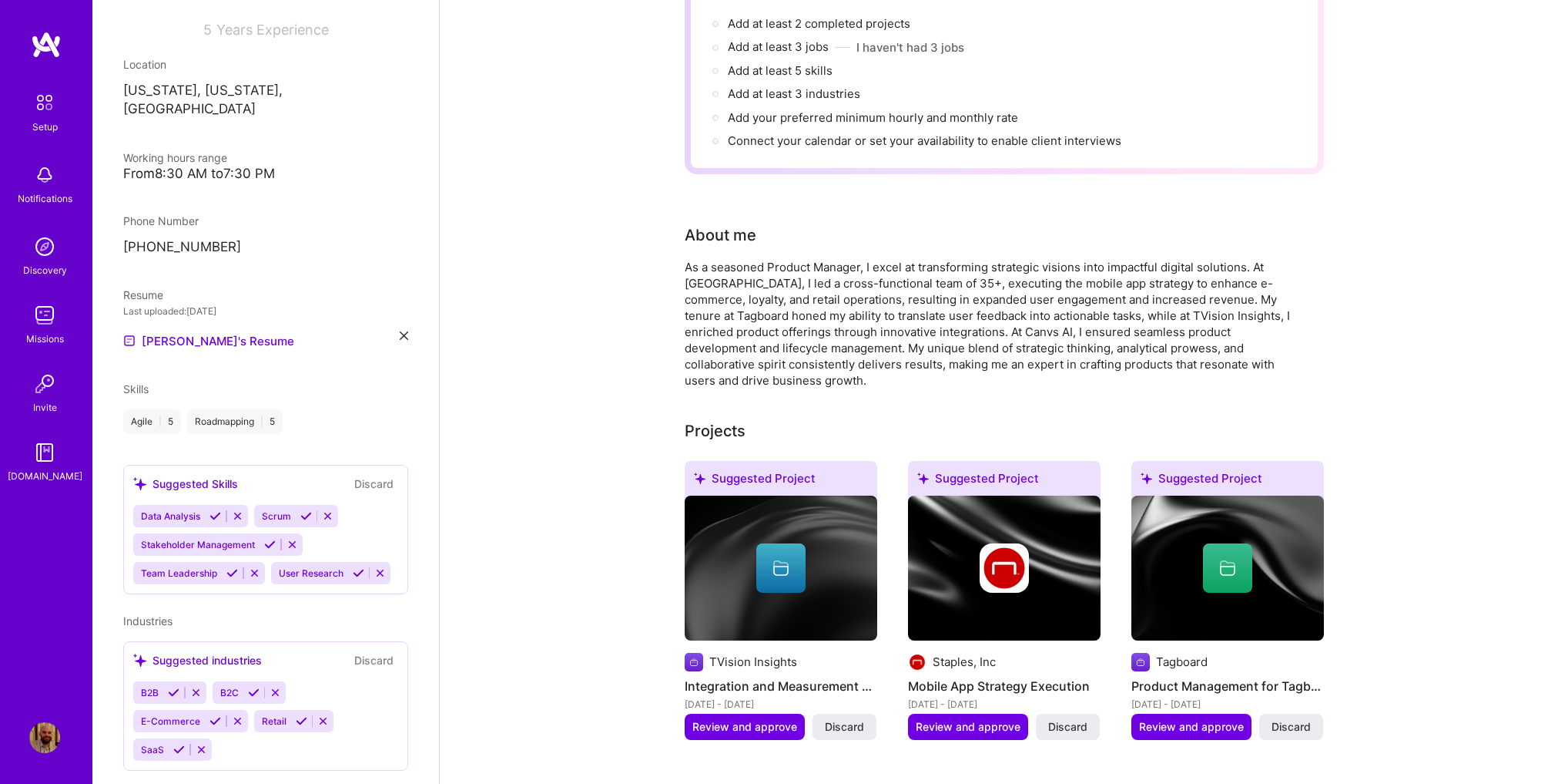
scroll to position [267, 0]
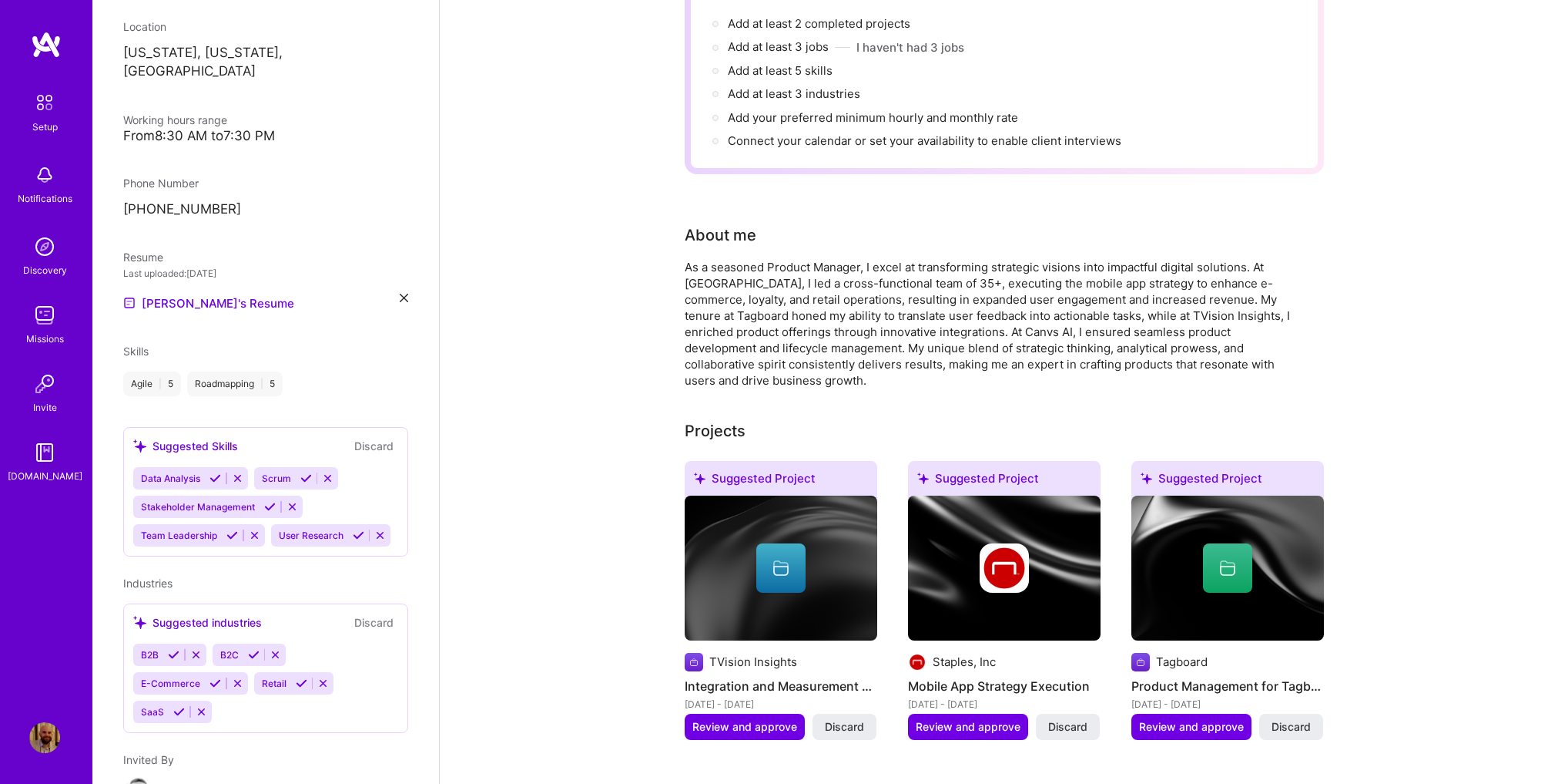
click at [212, 472] on icon at bounding box center [215, 478] width 12 height 12
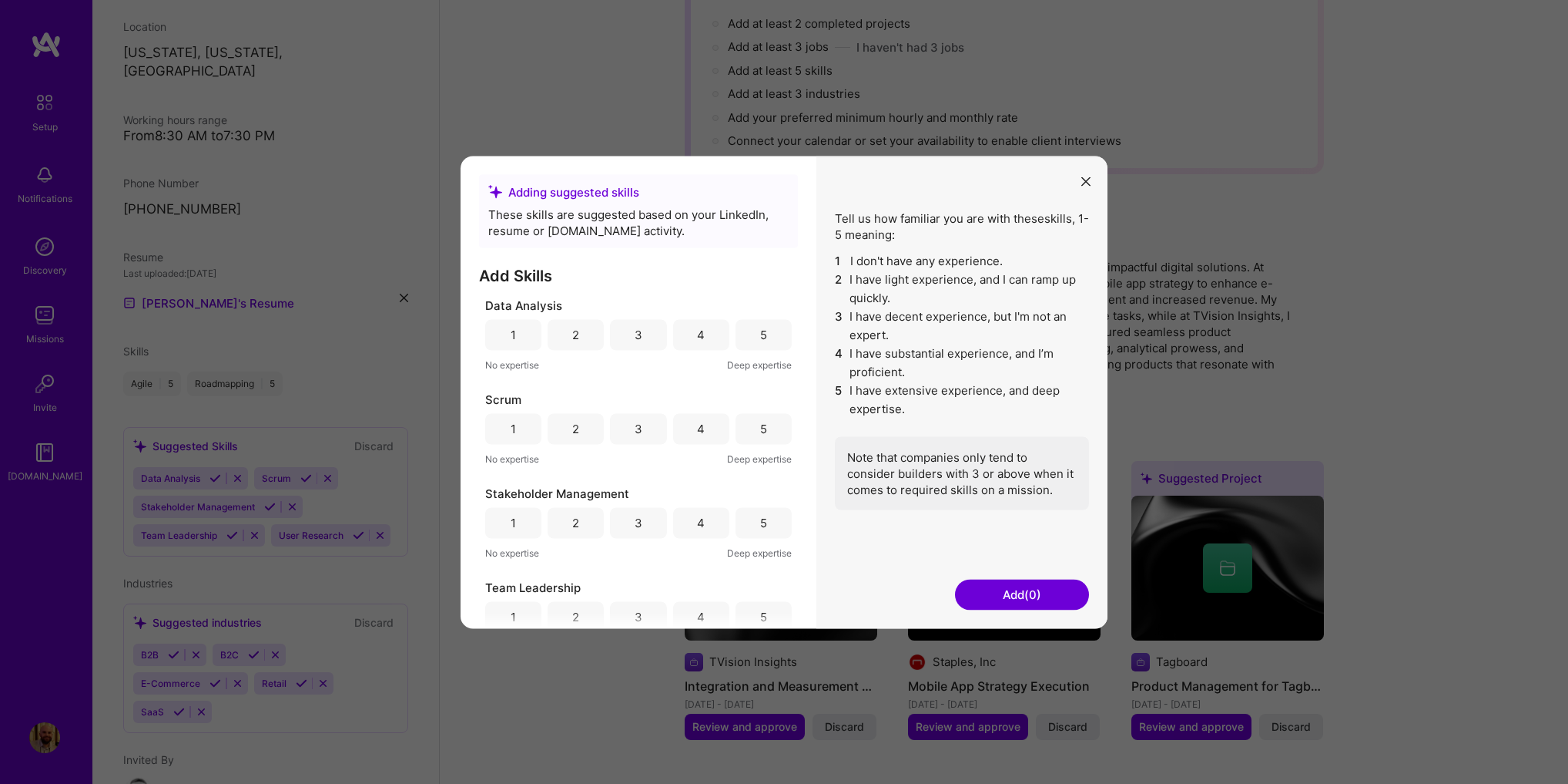
click at [697, 336] on div "4" at bounding box center [701, 334] width 8 height 16
click at [760, 429] on div "5" at bounding box center [763, 429] width 7 height 16
click at [748, 520] on div "5" at bounding box center [764, 522] width 57 height 31
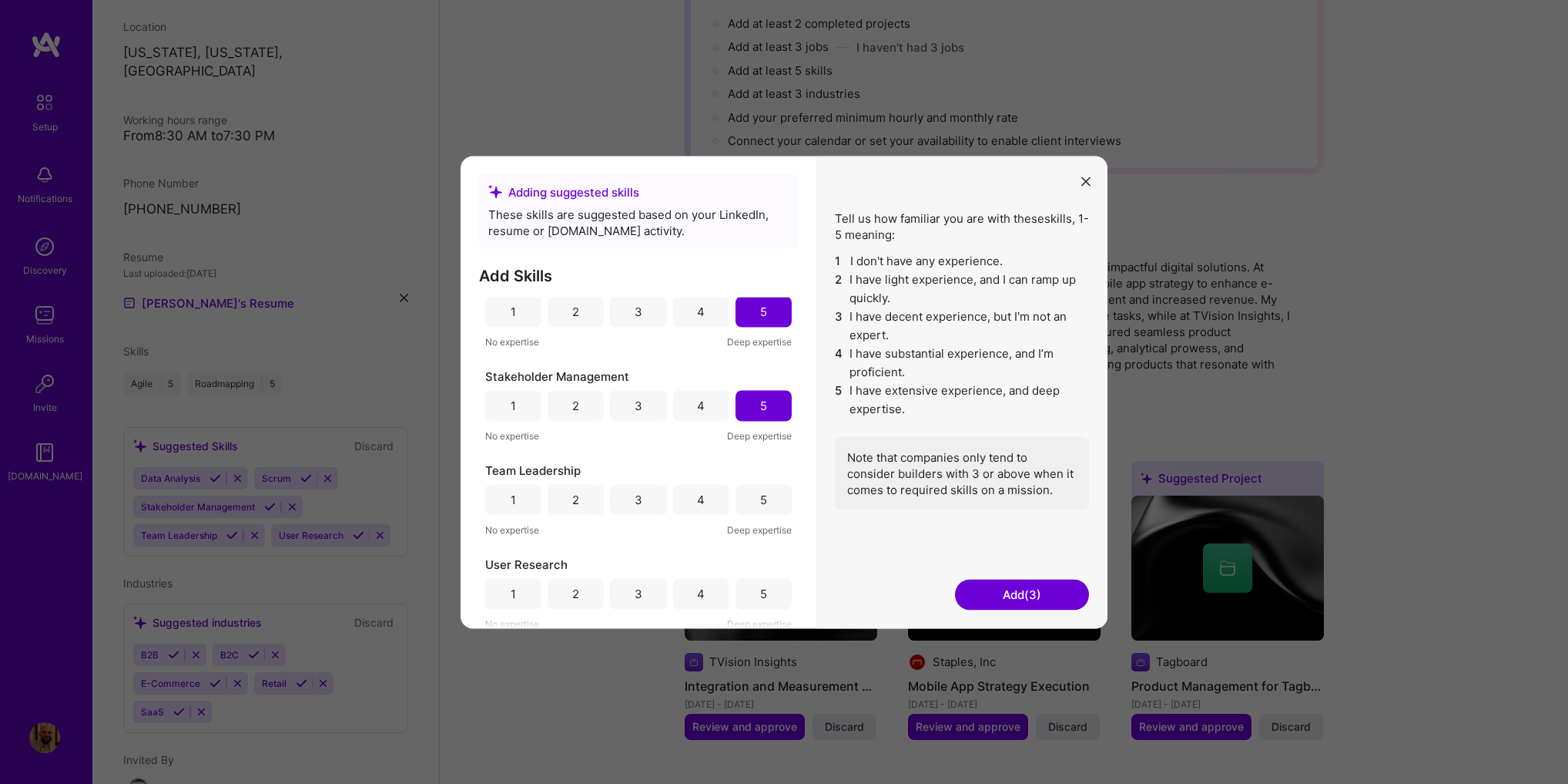
scroll to position [120, 0]
click at [701, 493] on div "4" at bounding box center [701, 496] width 57 height 31
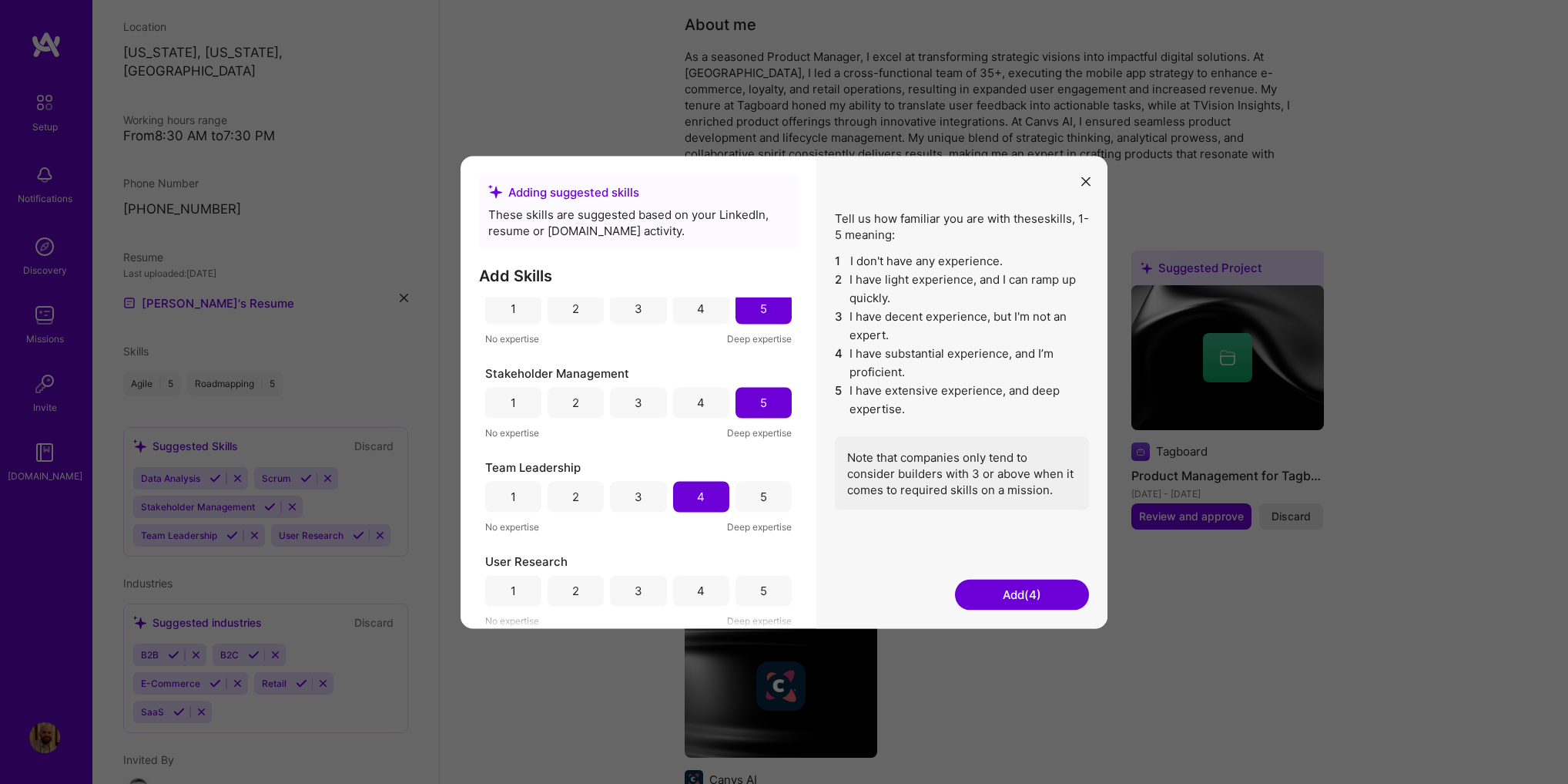
scroll to position [462, 0]
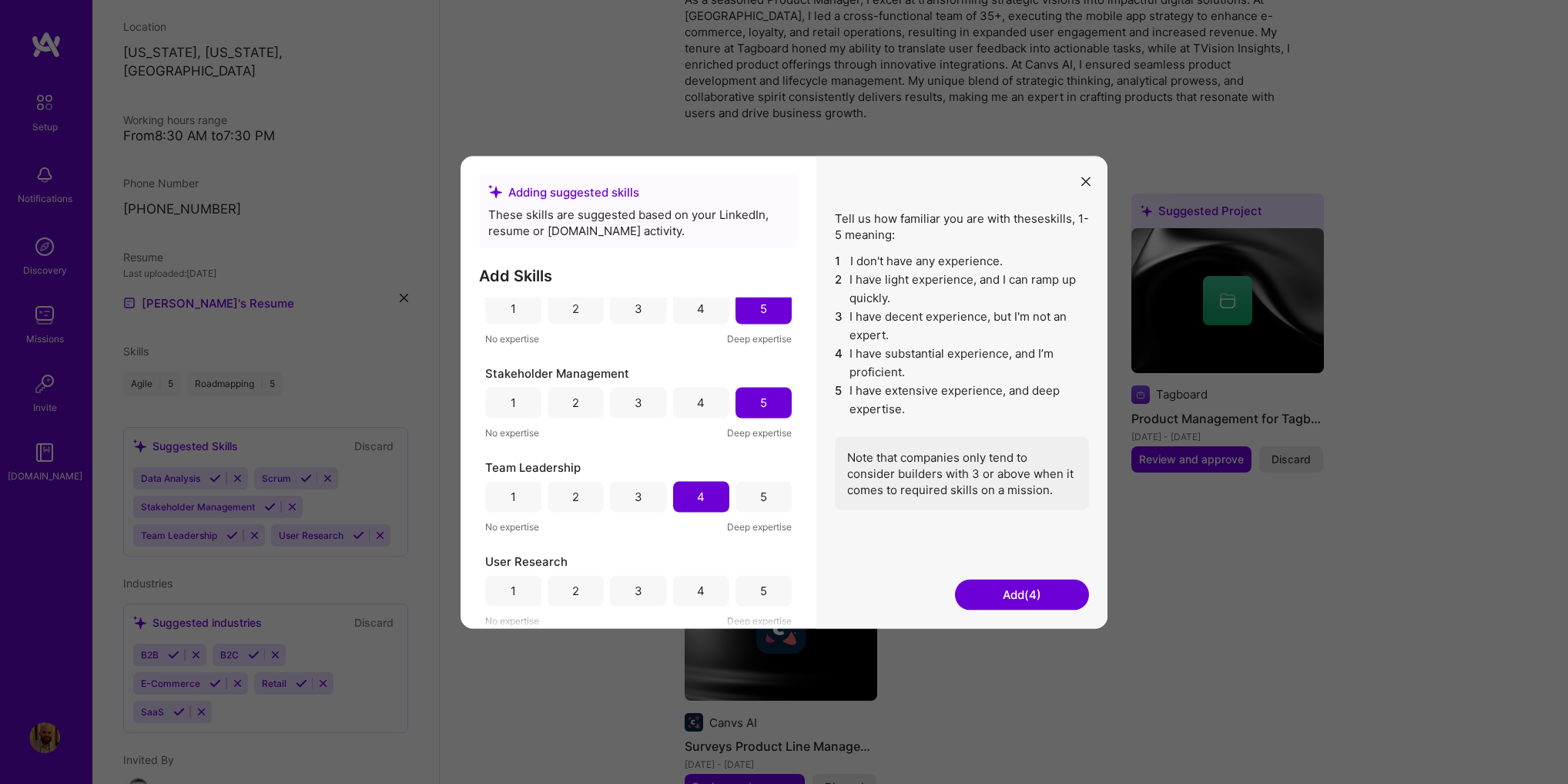
click at [751, 586] on div "5" at bounding box center [764, 589] width 57 height 31
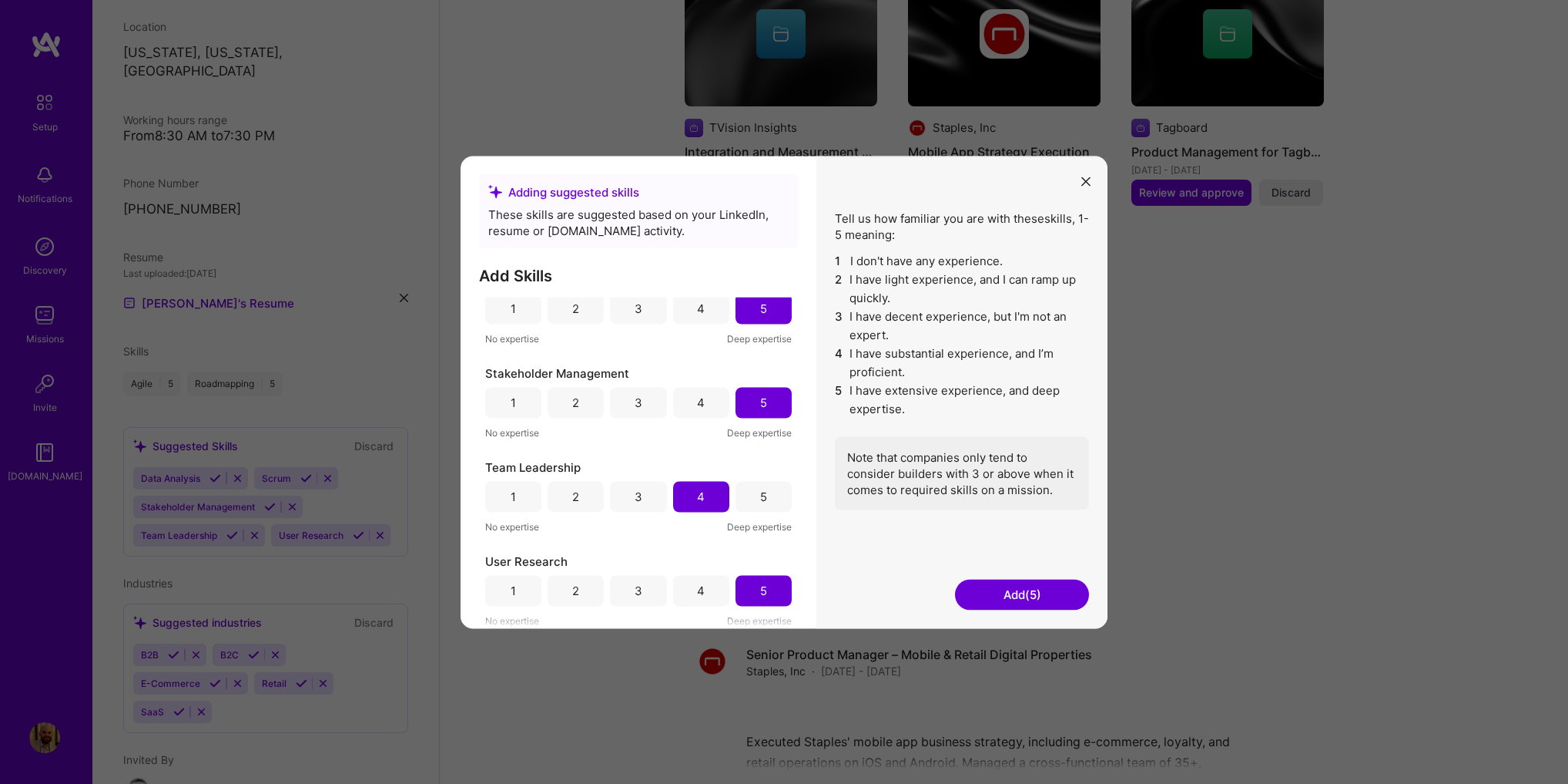
click at [1035, 594] on button "Add (5)" at bounding box center [1022, 593] width 134 height 31
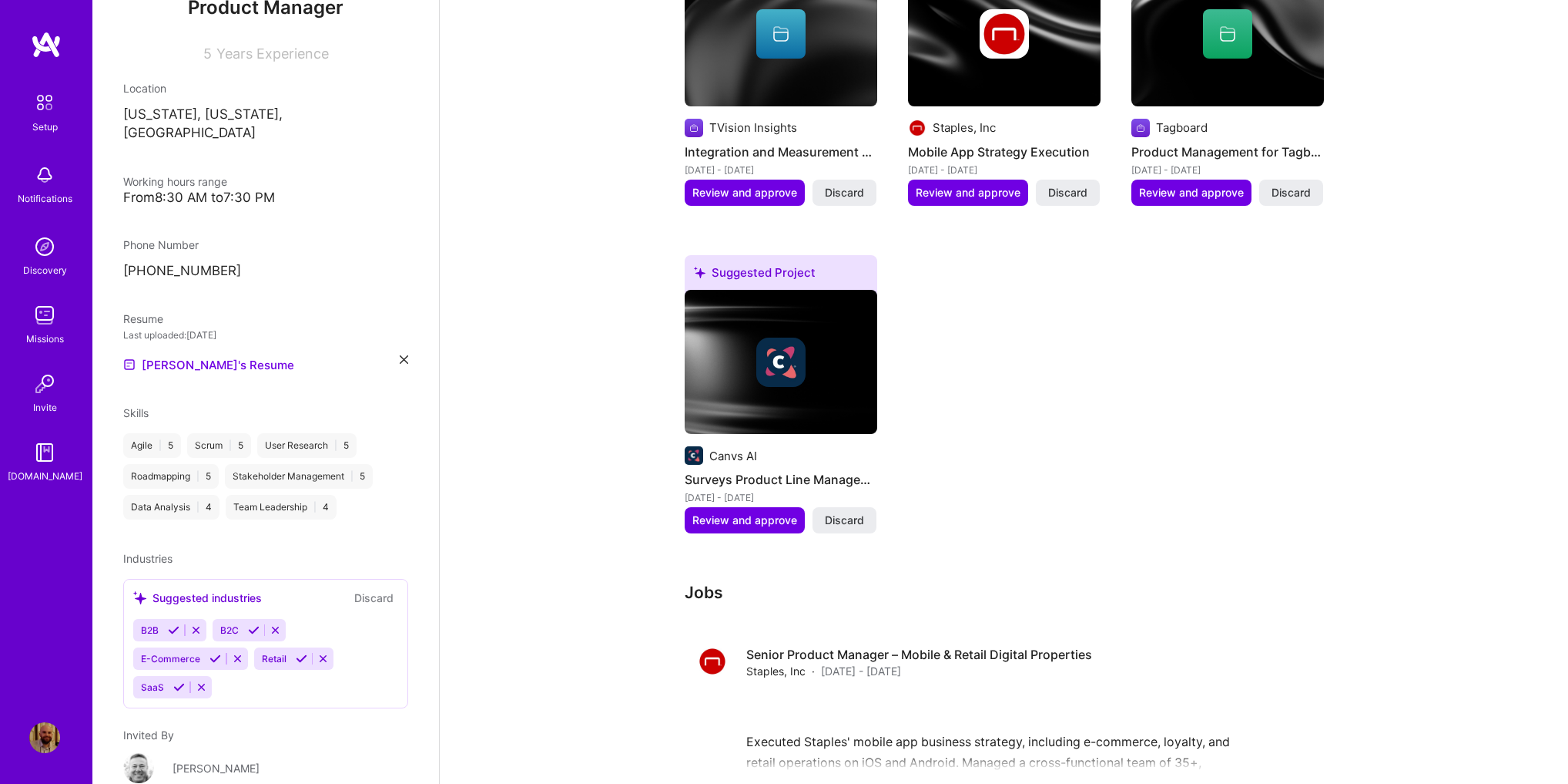
scroll to position [267, 0]
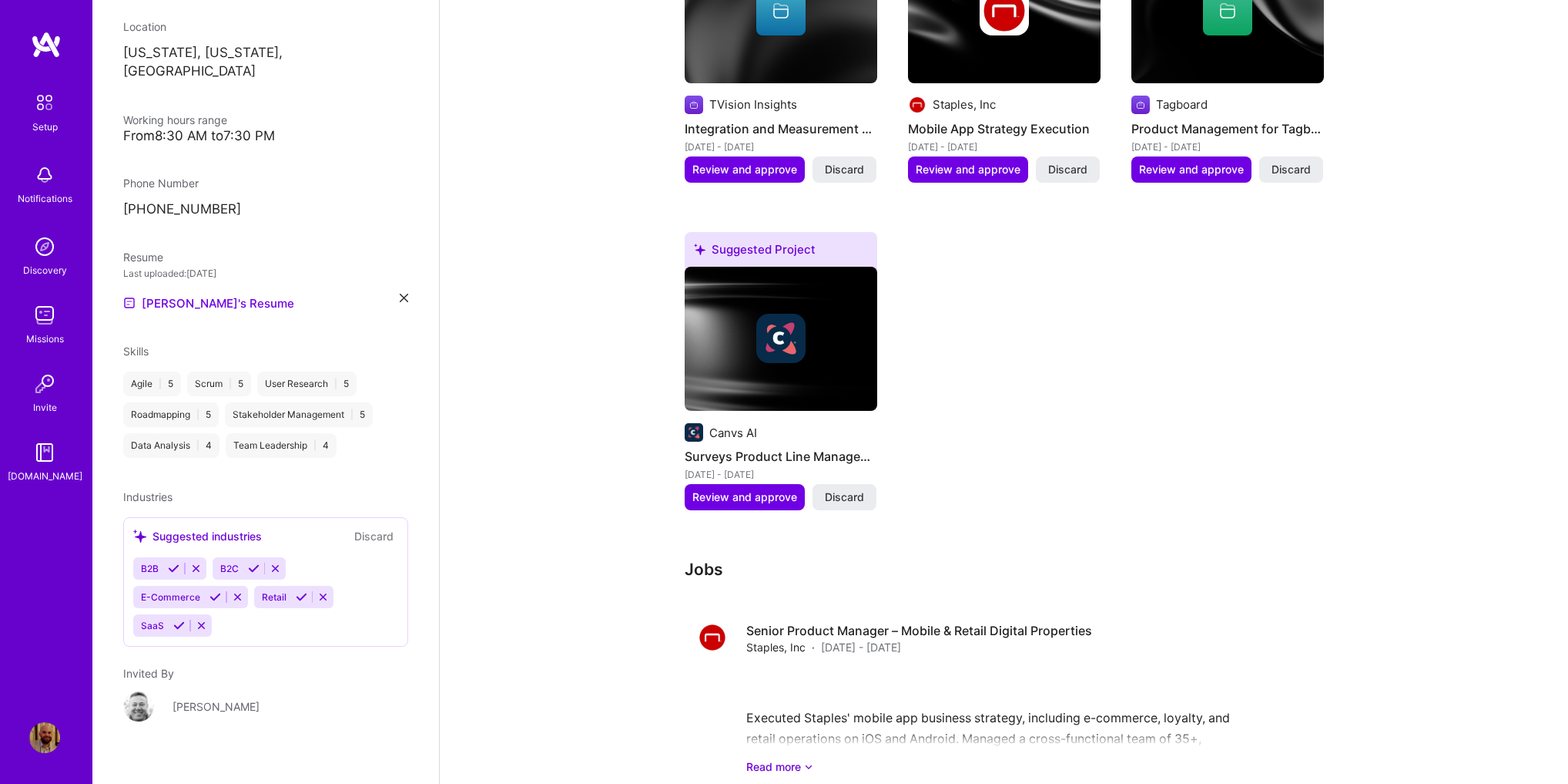
click at [172, 563] on icon at bounding box center [174, 569] width 12 height 12
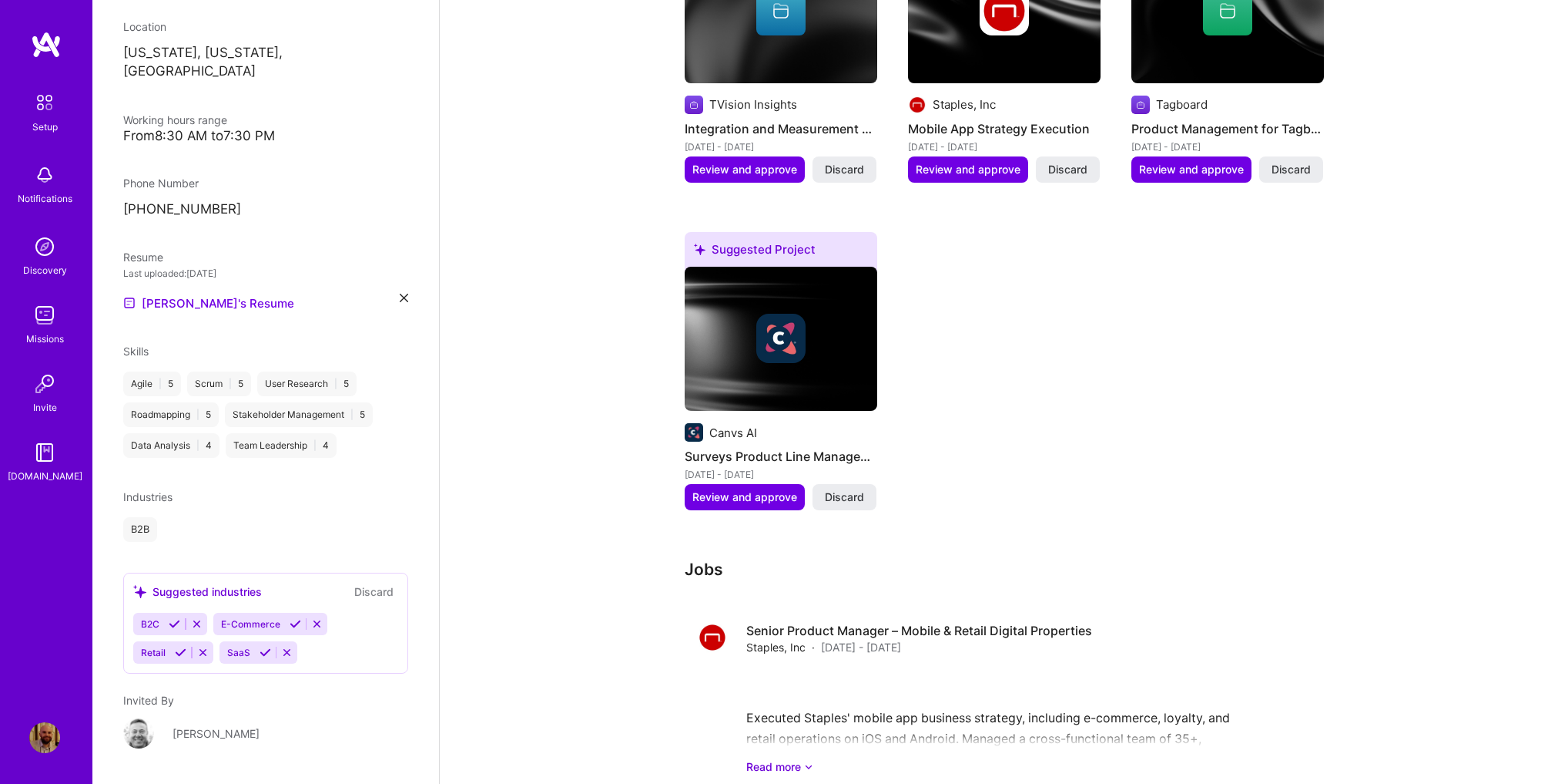
click at [171, 618] on icon at bounding box center [175, 624] width 12 height 12
click at [215, 618] on icon at bounding box center [215, 624] width 12 height 12
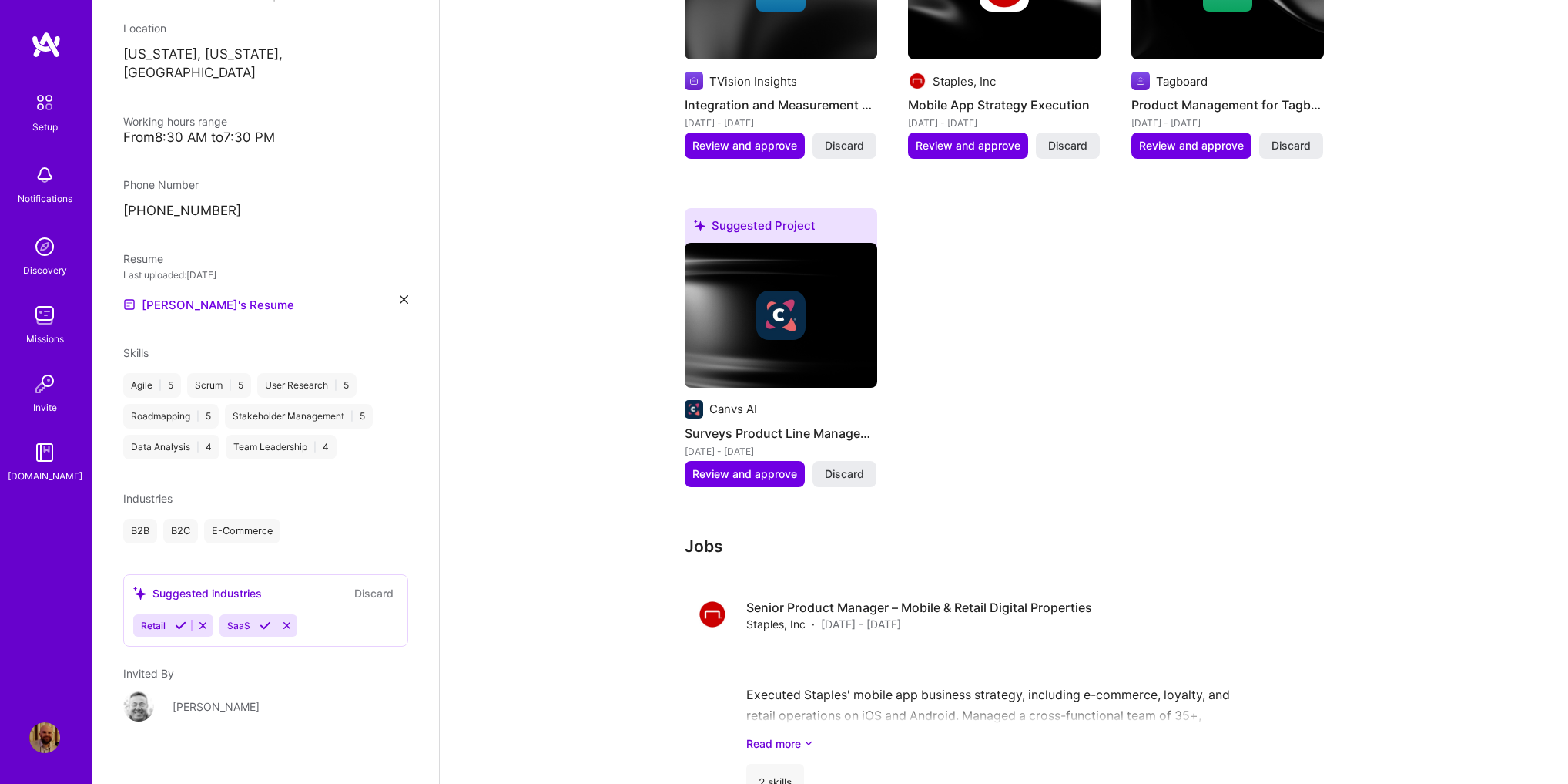
click at [262, 619] on icon at bounding box center [266, 625] width 12 height 12
click at [203, 619] on icon at bounding box center [203, 625] width 12 height 12
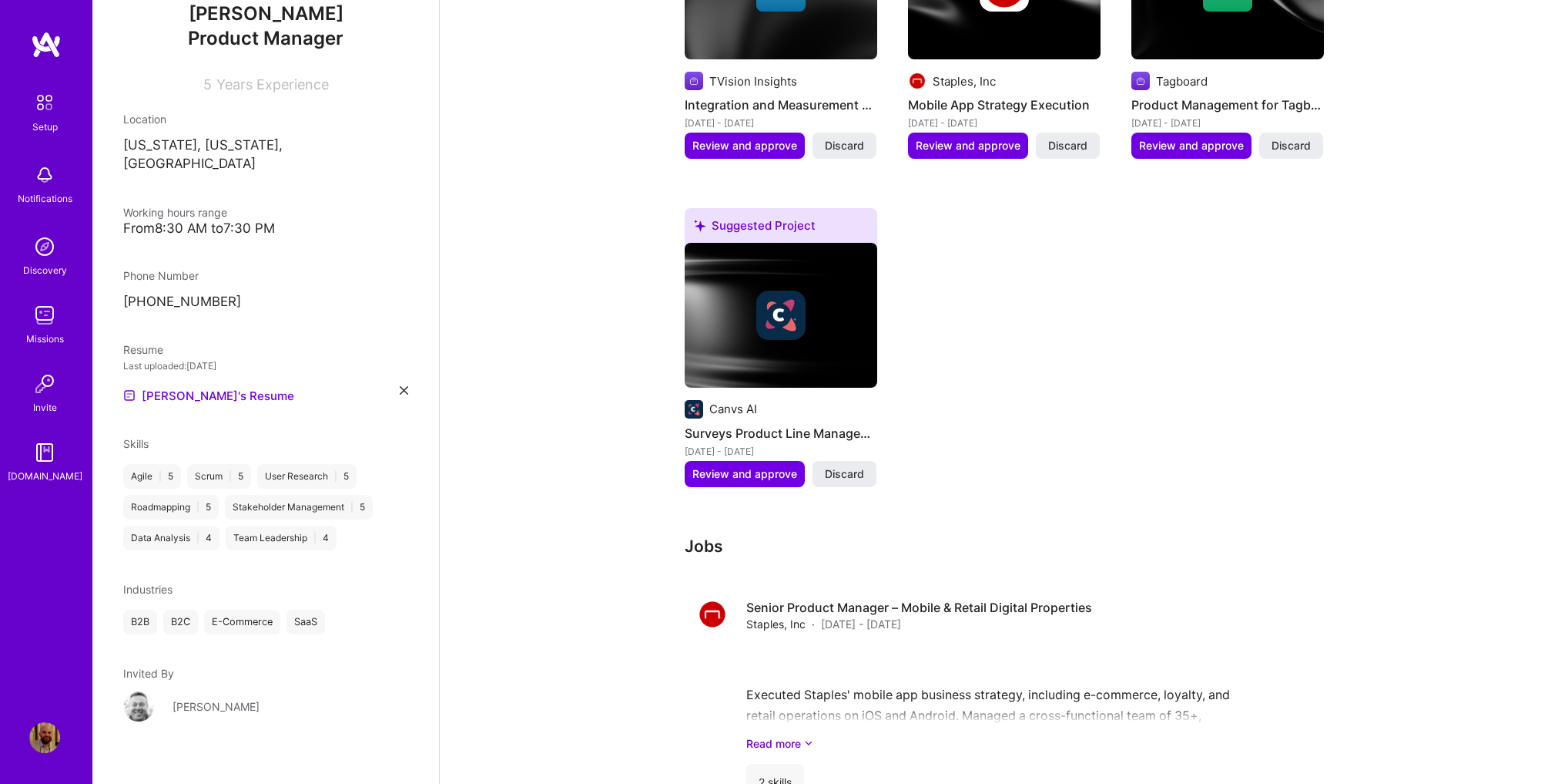
scroll to position [0, 0]
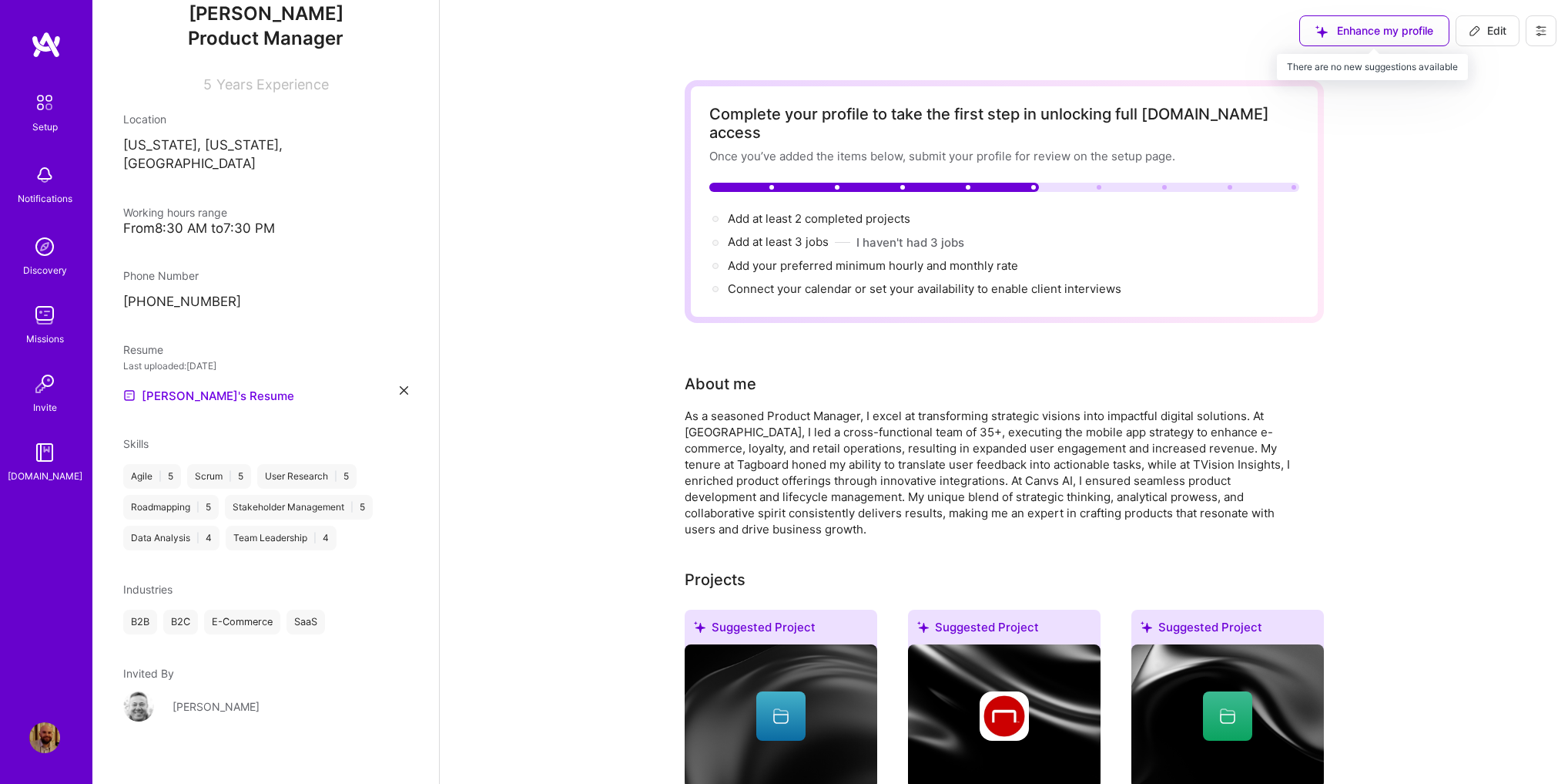
click at [1389, 36] on div "Enhance my profile" at bounding box center [1374, 31] width 150 height 31
click at [47, 111] on img at bounding box center [45, 102] width 33 height 33
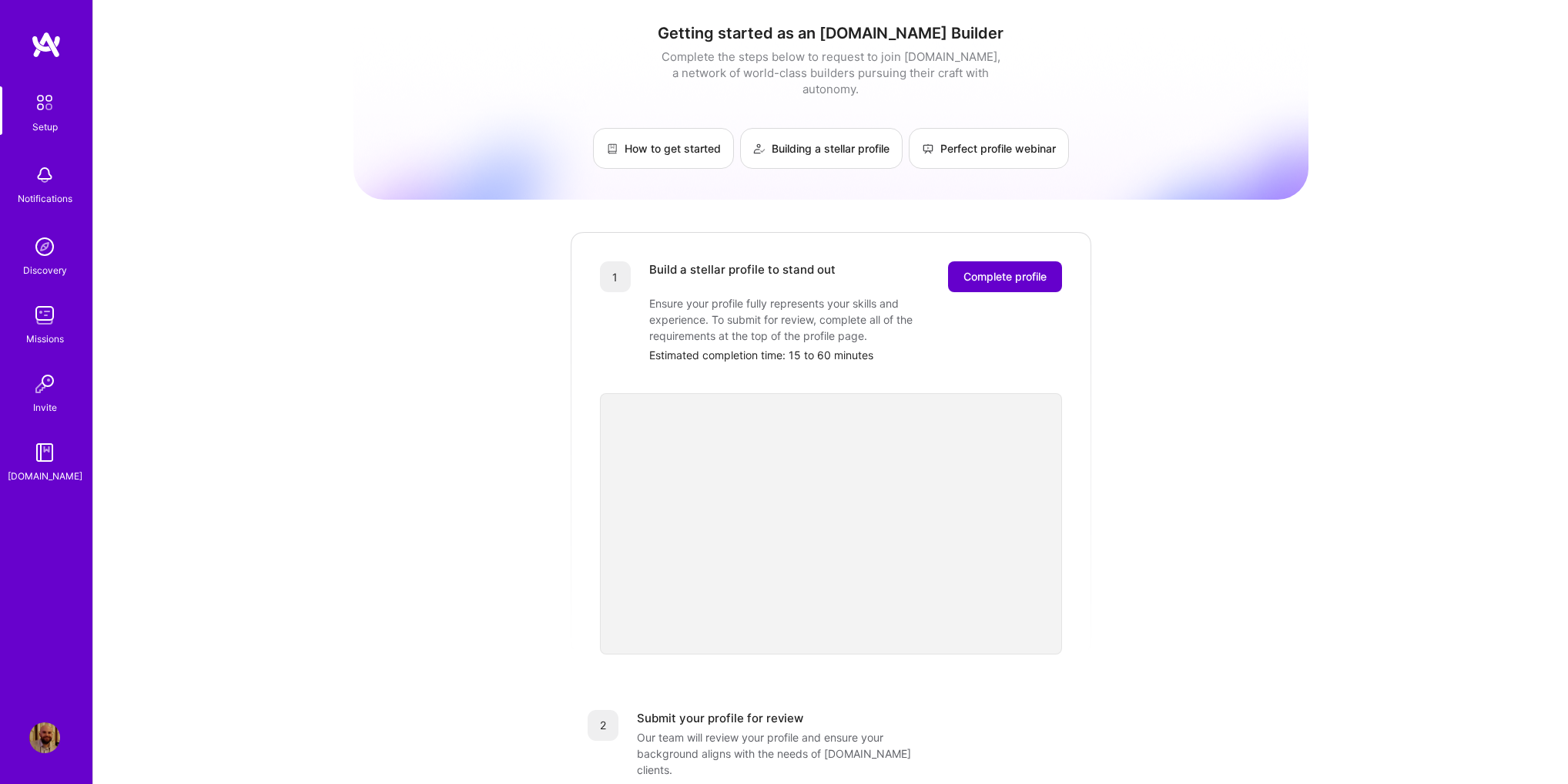
click at [1001, 269] on span "Complete profile" at bounding box center [1005, 277] width 83 height 16
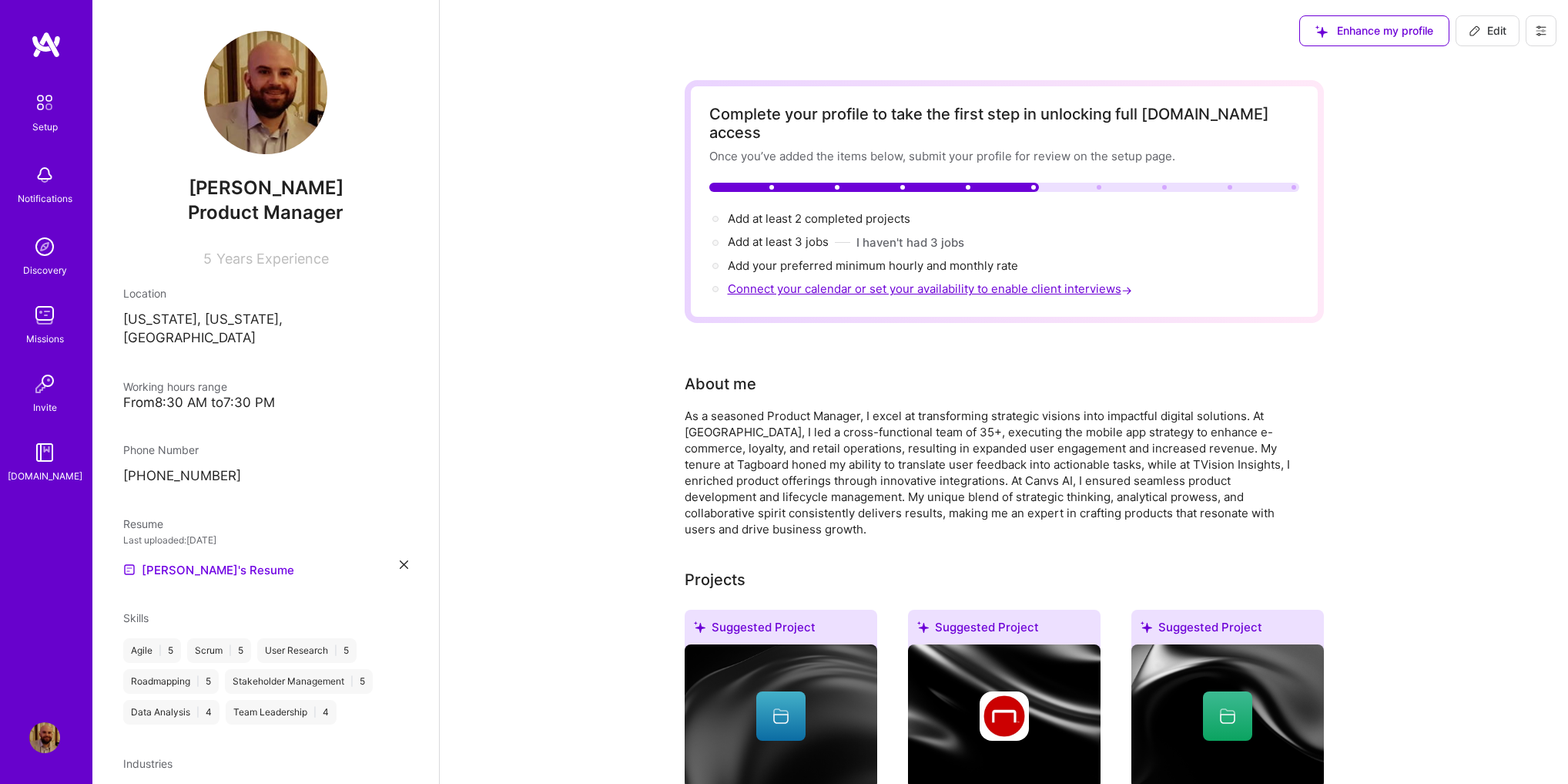
click at [860, 281] on span "Connect your calendar or set your availability to enable client interviews →" at bounding box center [931, 288] width 408 height 15
select select "US"
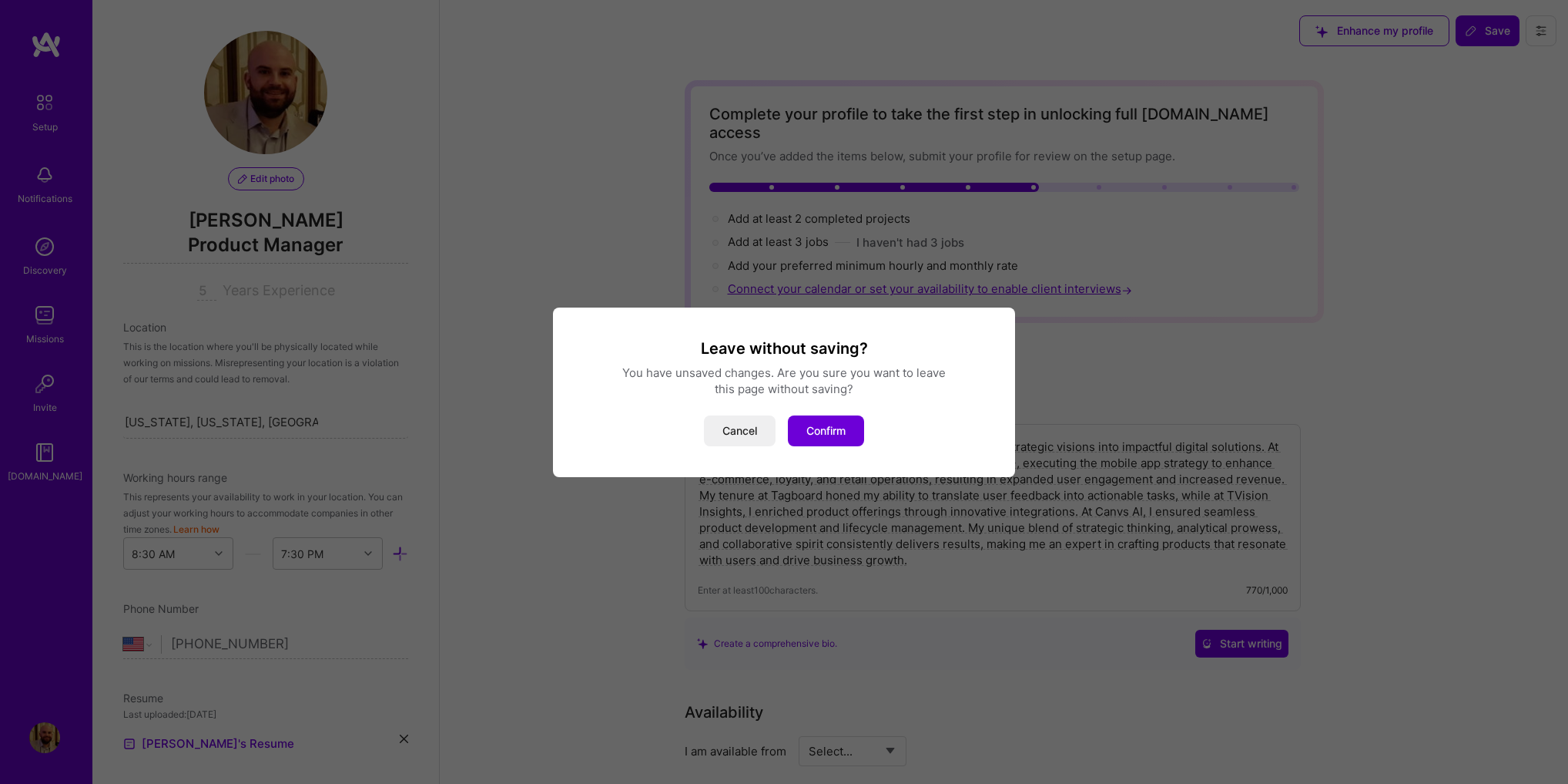
scroll to position [508, 0]
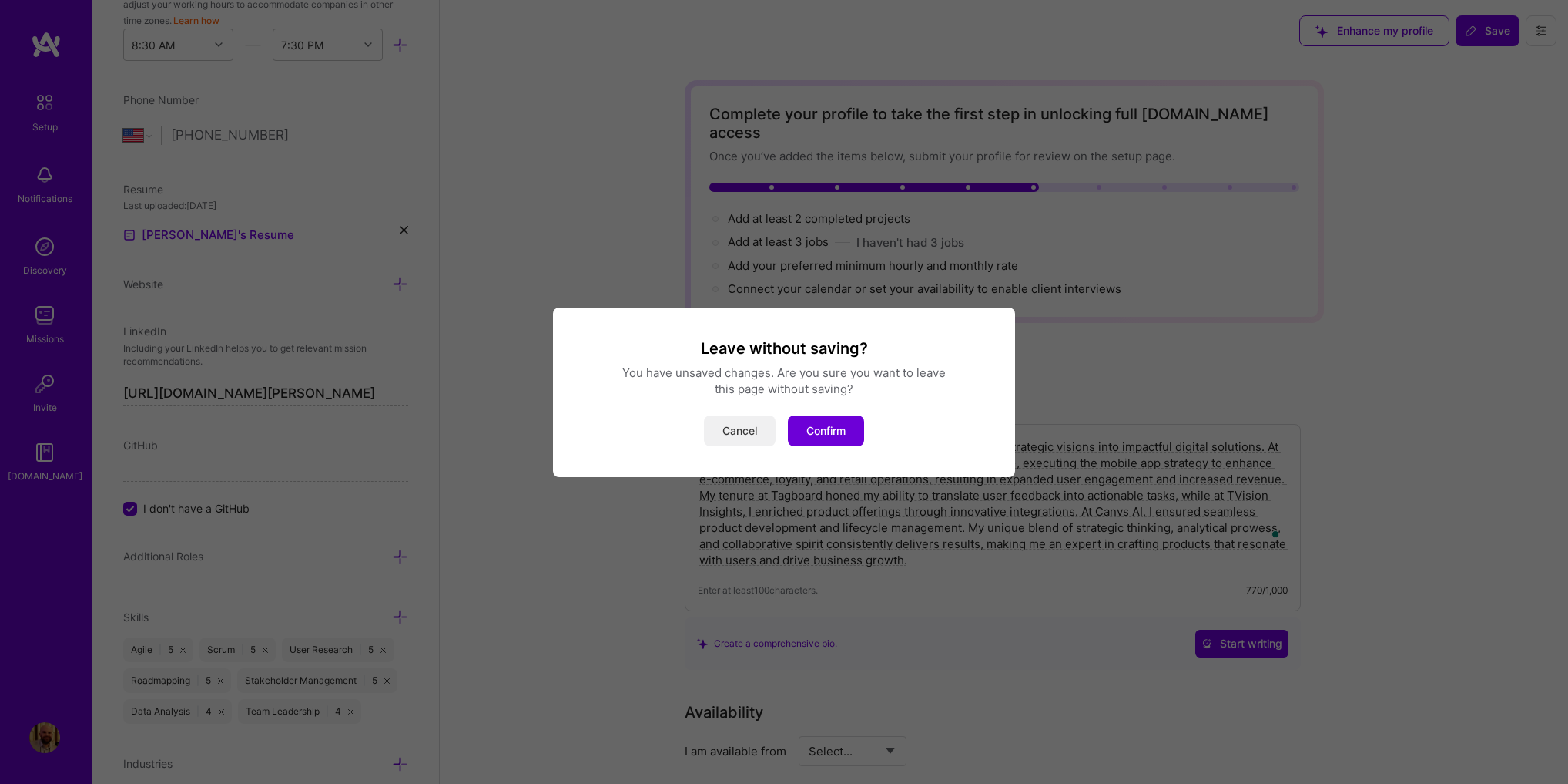
click at [737, 429] on button "Cancel" at bounding box center [740, 431] width 71 height 31
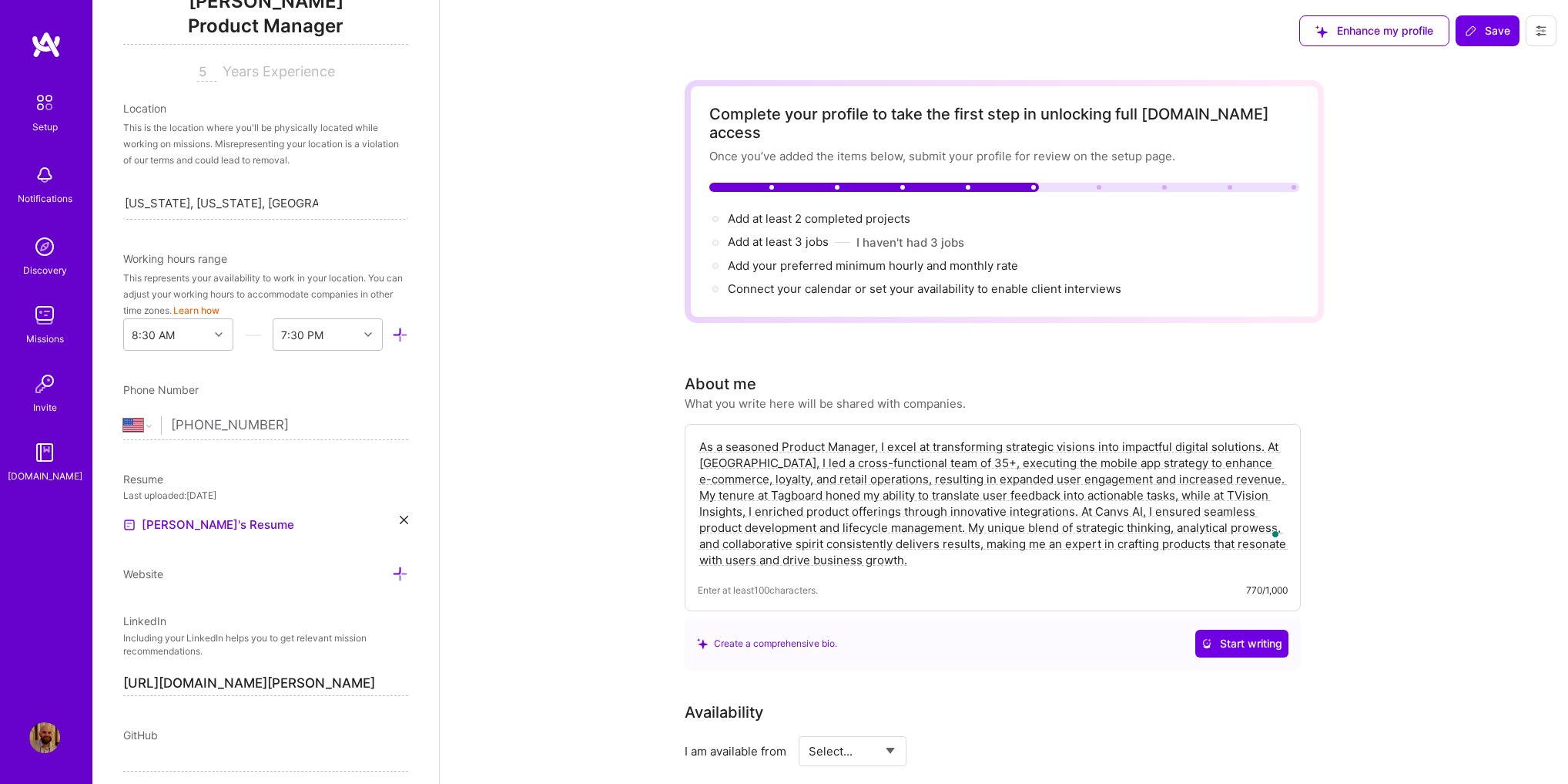
scroll to position [0, 0]
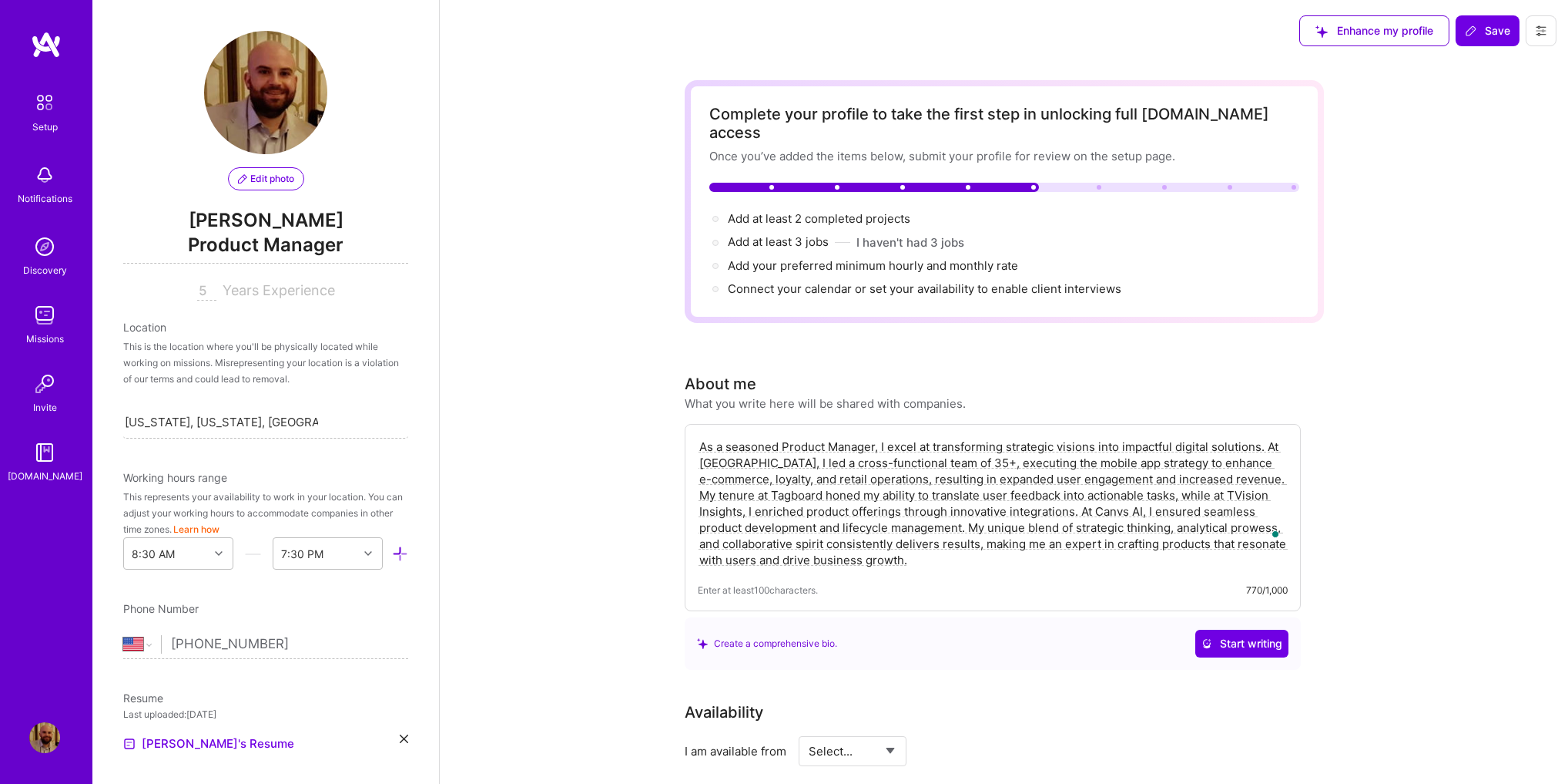
click at [208, 290] on input "5" at bounding box center [206, 291] width 19 height 19
click at [202, 290] on input "5" at bounding box center [206, 291] width 19 height 19
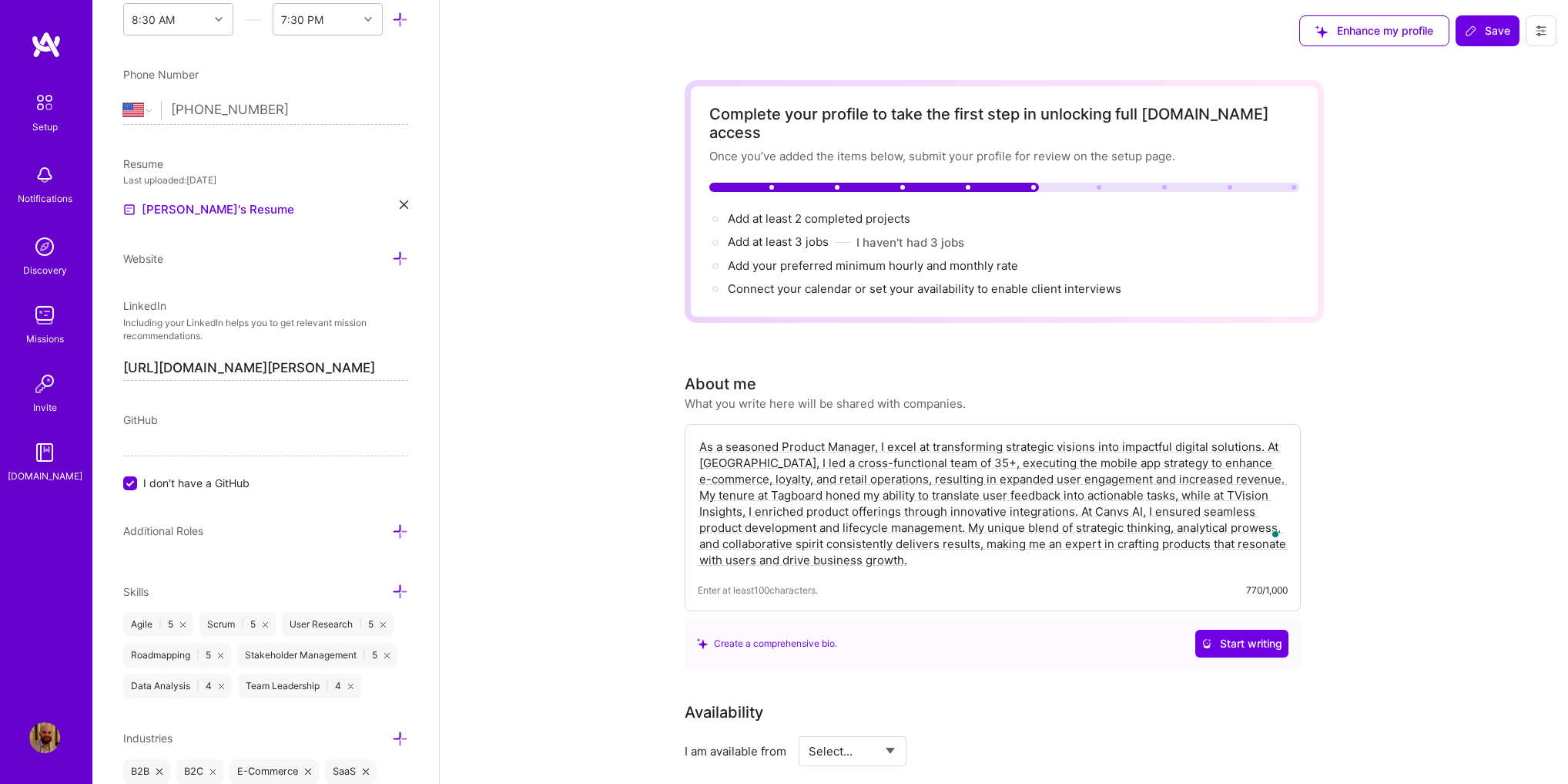
scroll to position [728, 0]
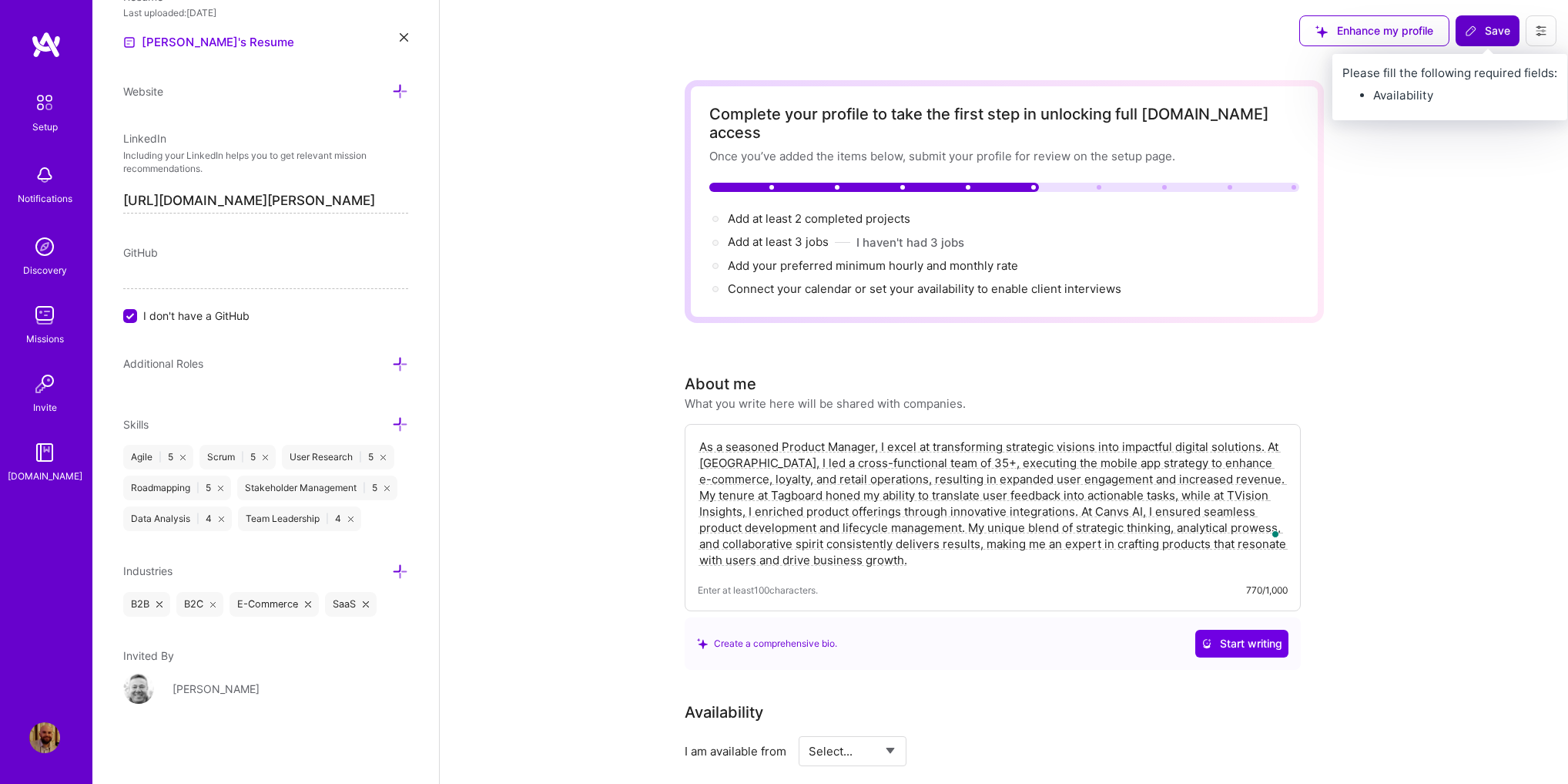
type input "7"
click at [1482, 30] on span "Save" at bounding box center [1488, 31] width 46 height 16
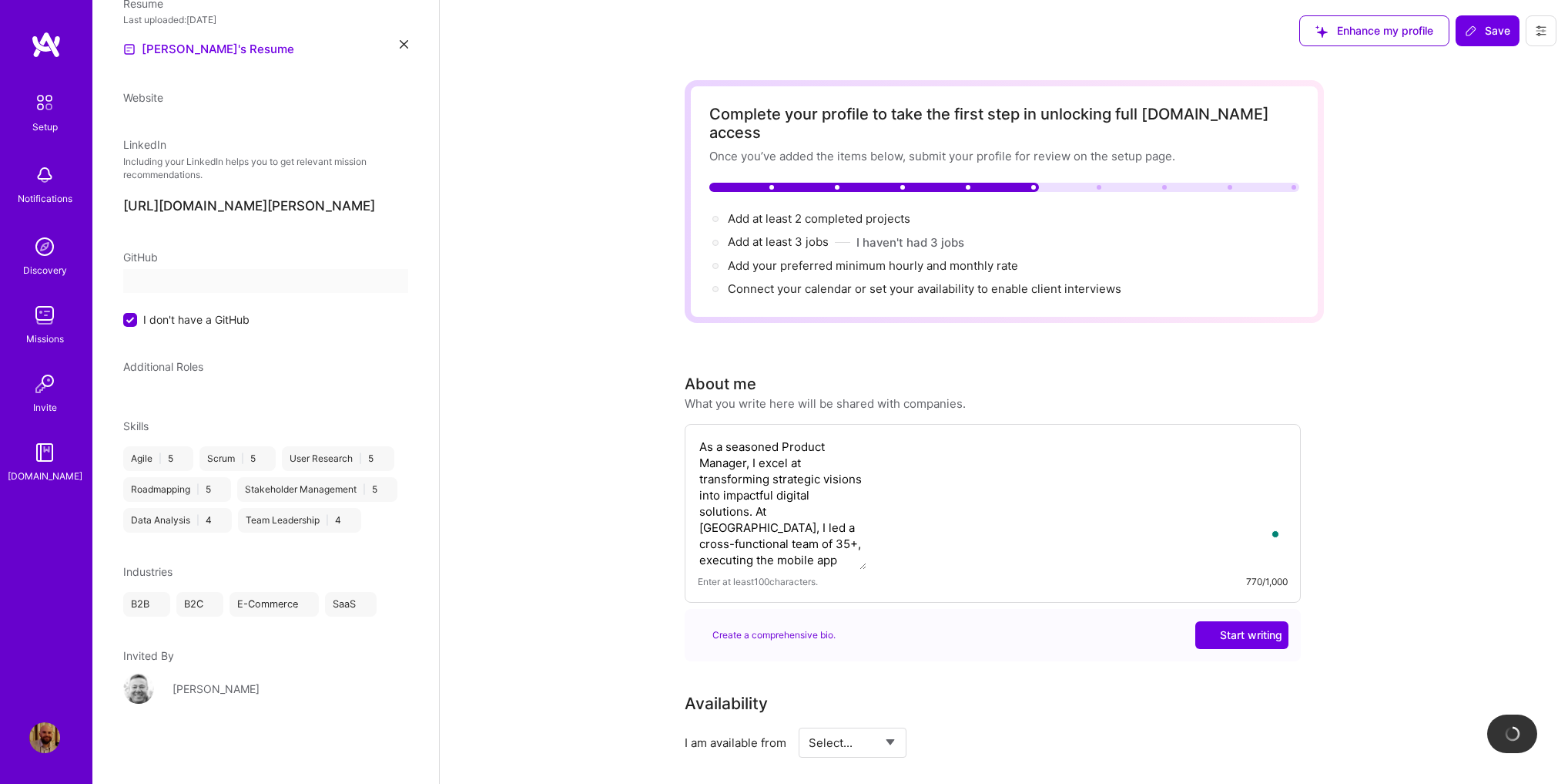
scroll to position [174, 0]
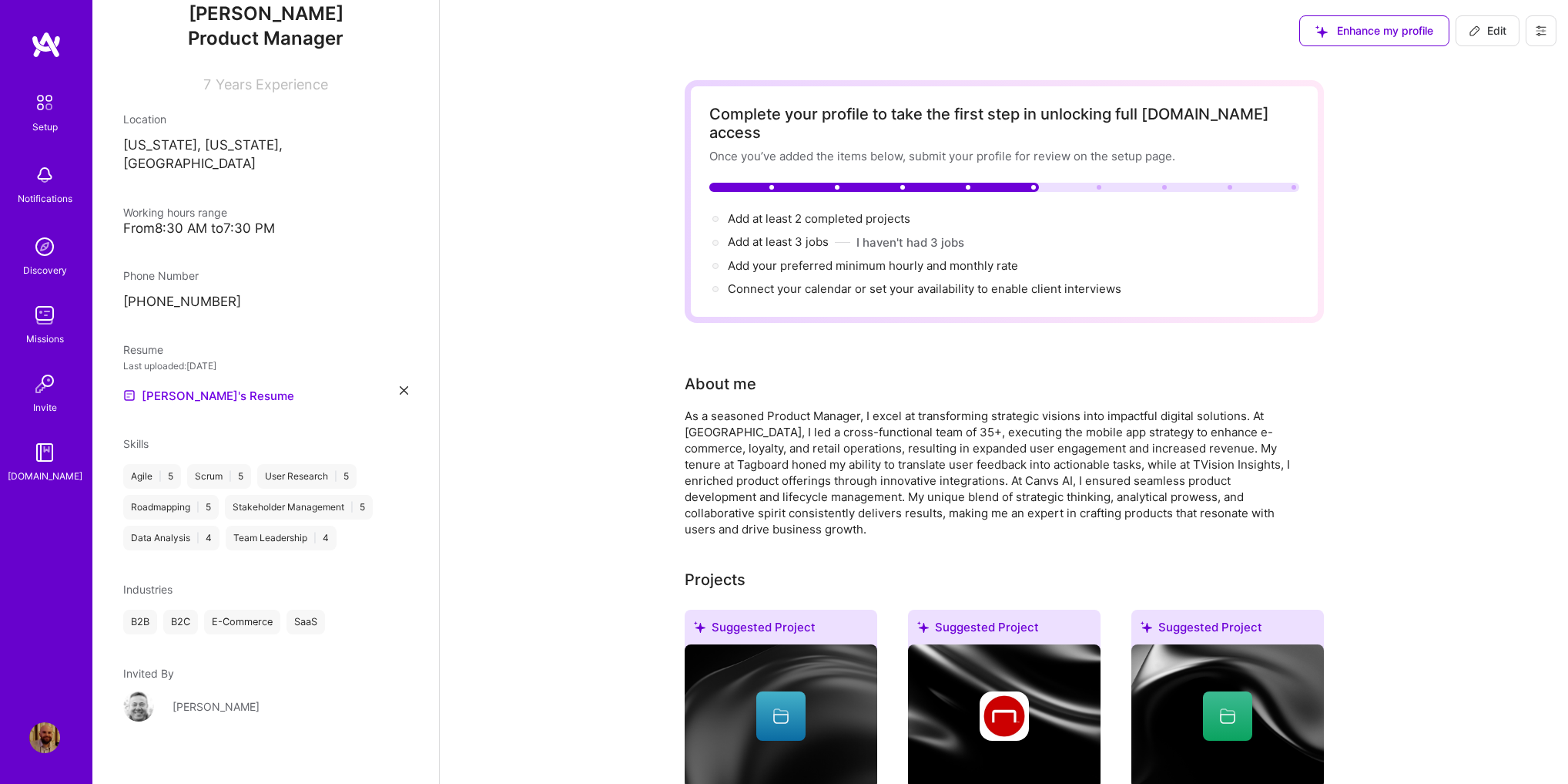
click at [40, 195] on div "Notifications" at bounding box center [45, 198] width 55 height 16
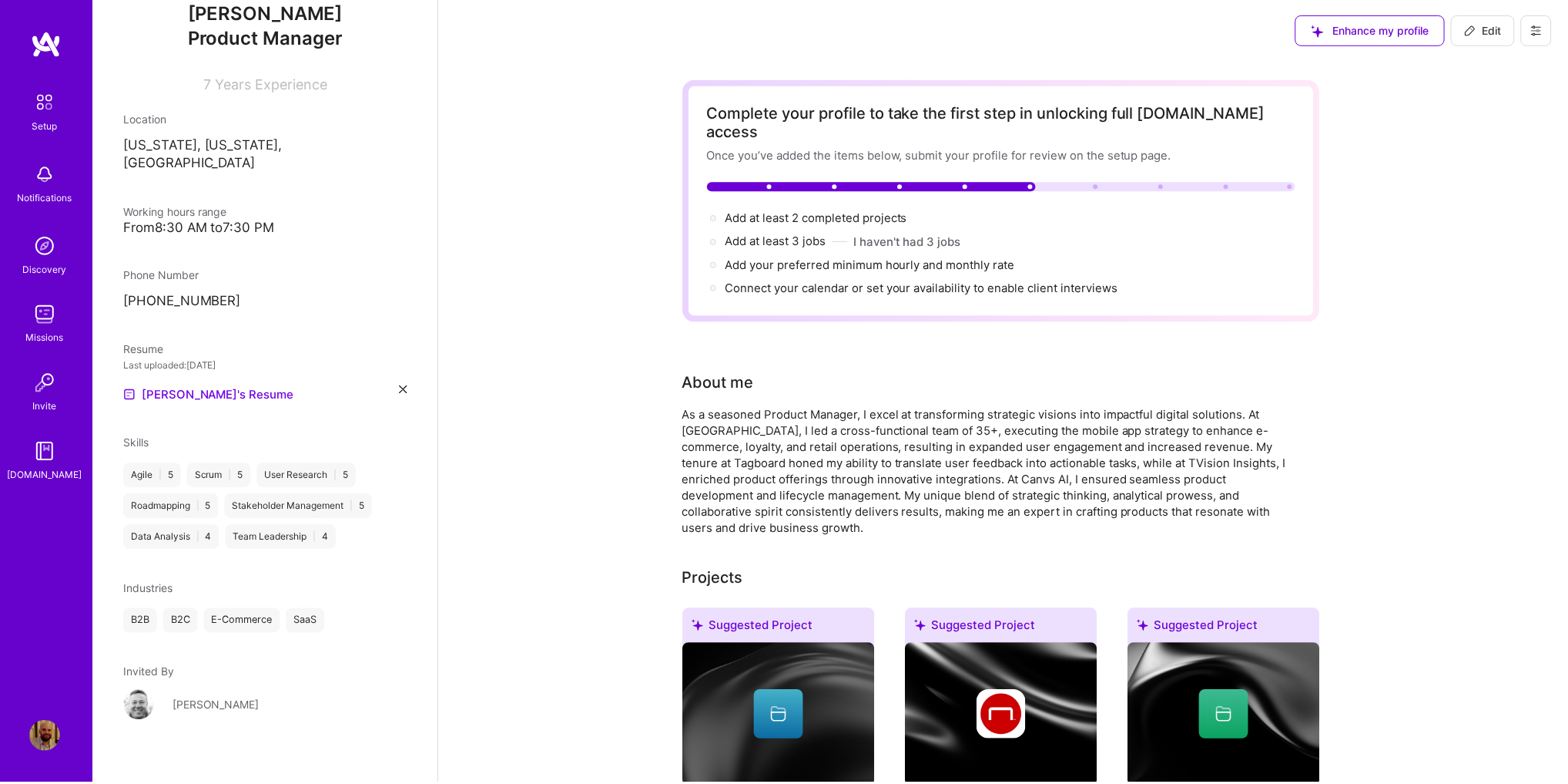
click at [42, 250] on img at bounding box center [45, 246] width 31 height 31
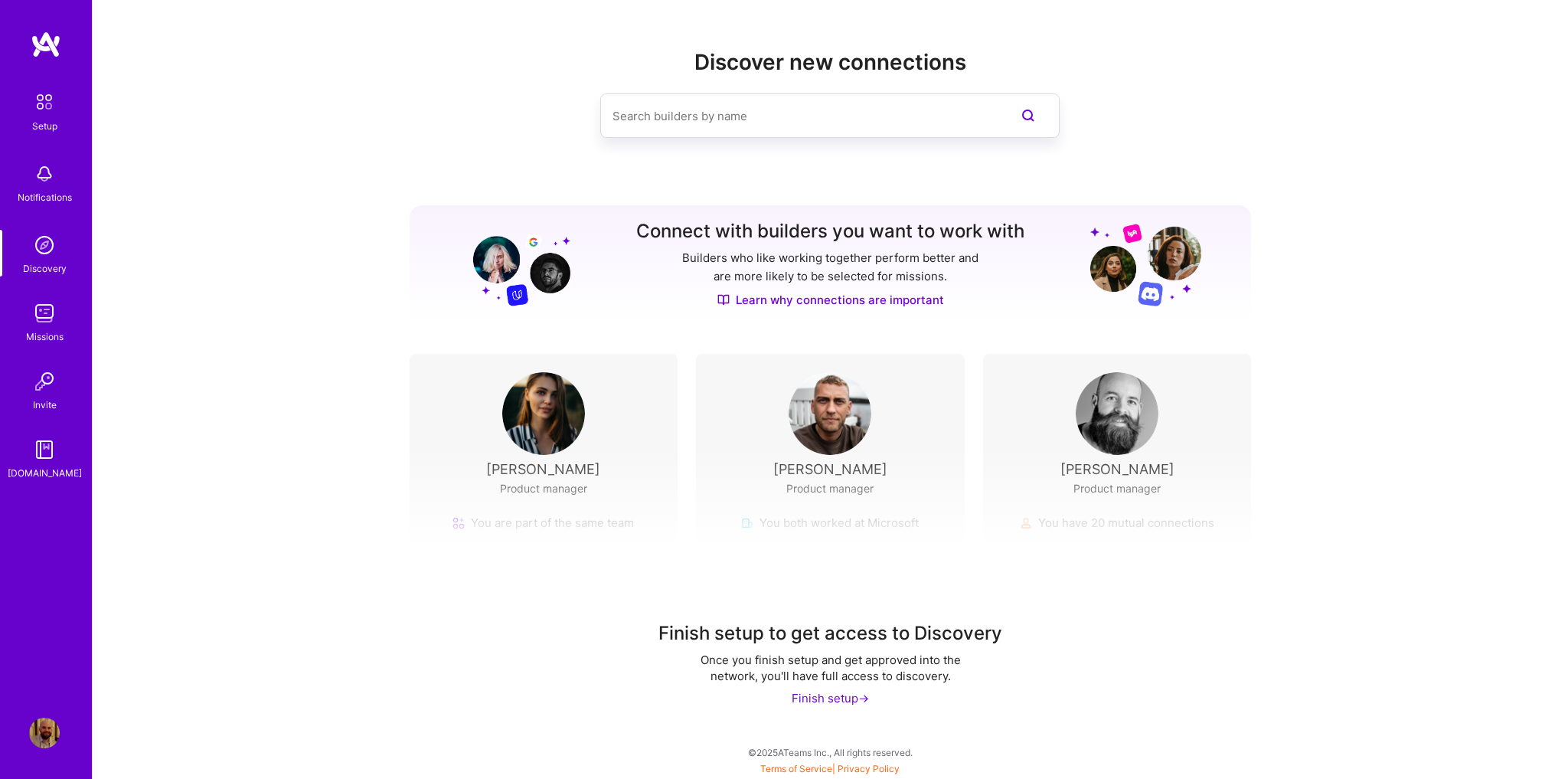
click at [46, 327] on img at bounding box center [44, 313] width 31 height 31
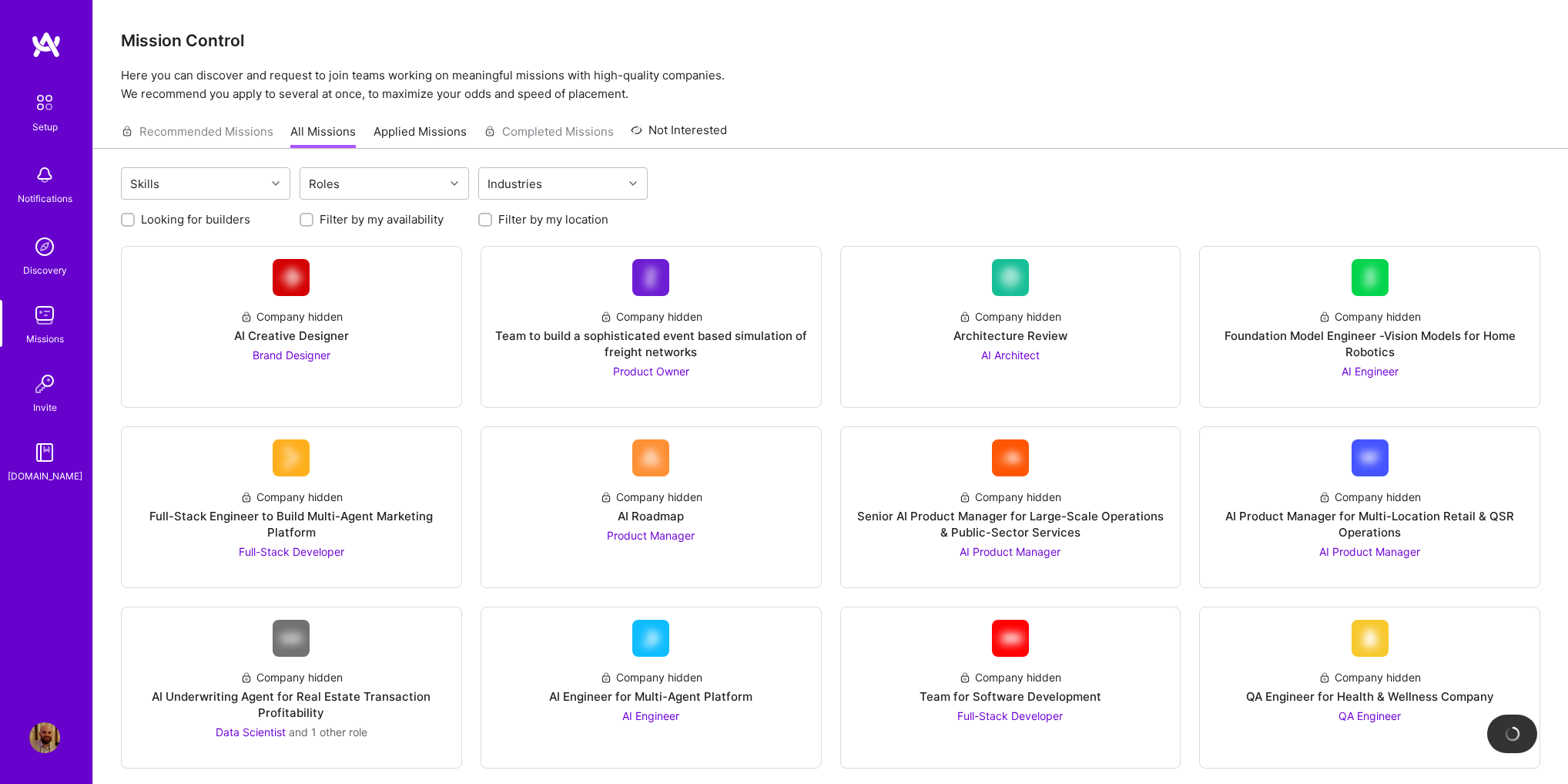
click at [40, 382] on img at bounding box center [45, 383] width 31 height 31
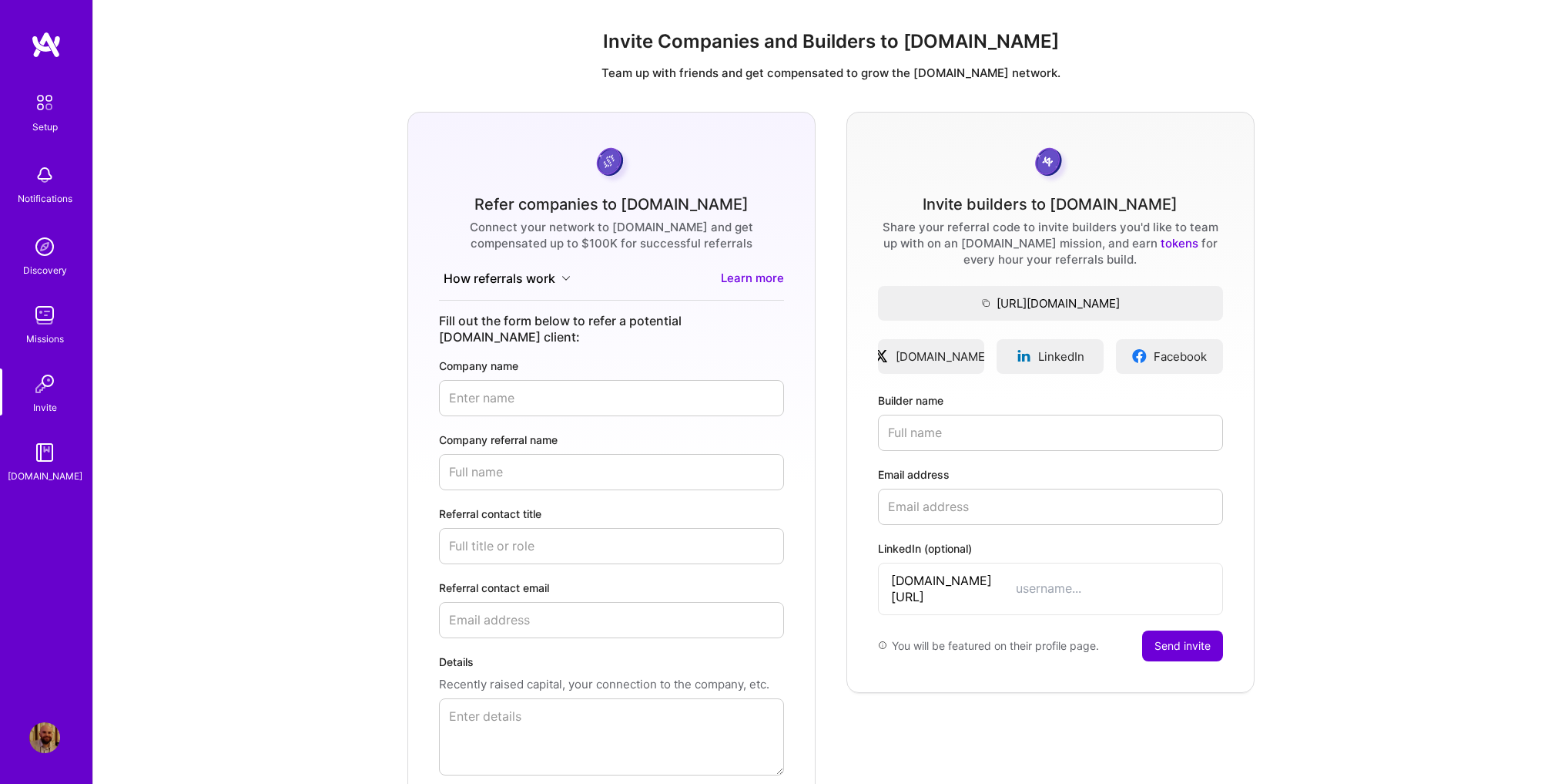
click at [47, 447] on img at bounding box center [45, 452] width 31 height 31
